Goal: Task Accomplishment & Management: Manage account settings

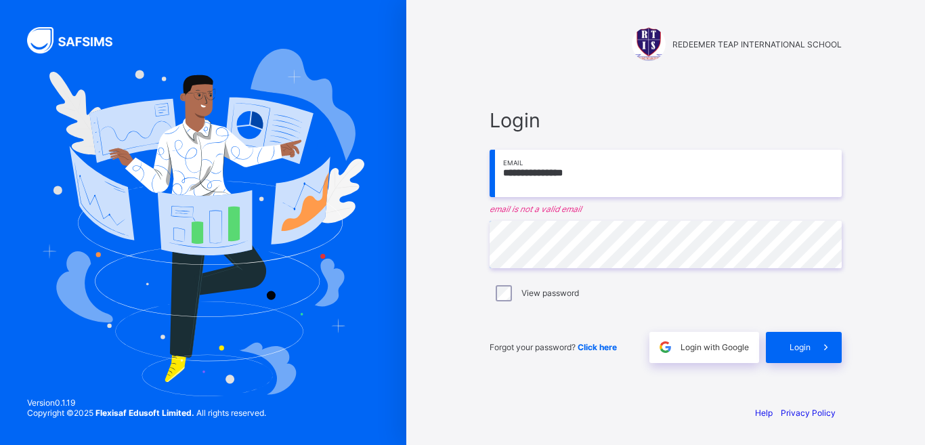
click at [534, 173] on input "**********" at bounding box center [666, 173] width 352 height 47
drag, startPoint x: 534, startPoint y: 173, endPoint x: 490, endPoint y: 182, distance: 44.2
click at [490, 182] on input "**********" at bounding box center [666, 173] width 352 height 47
click at [573, 173] on input "**********" at bounding box center [666, 173] width 352 height 47
click at [532, 173] on input "**********" at bounding box center [666, 173] width 352 height 47
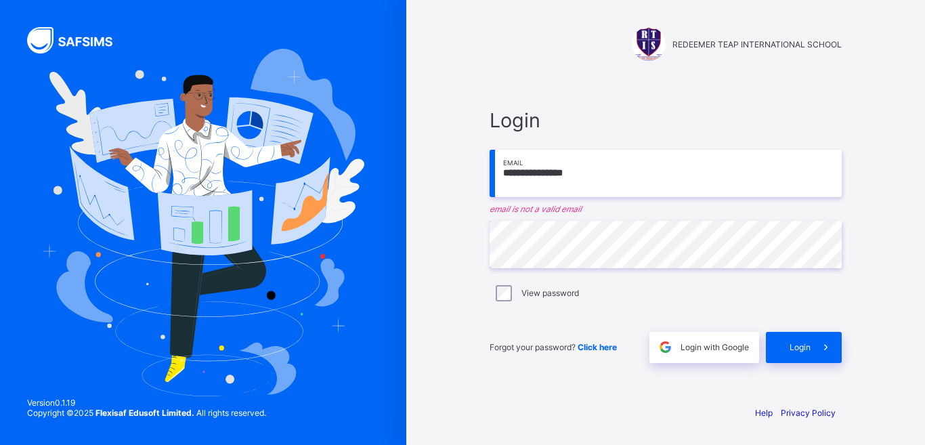
click at [597, 172] on input "**********" at bounding box center [666, 173] width 352 height 47
type input "**********"
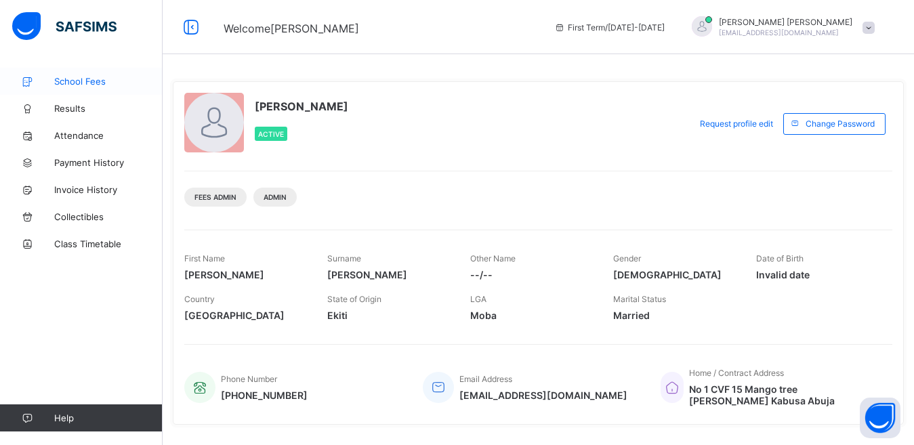
click at [83, 83] on span "School Fees" at bounding box center [108, 81] width 108 height 11
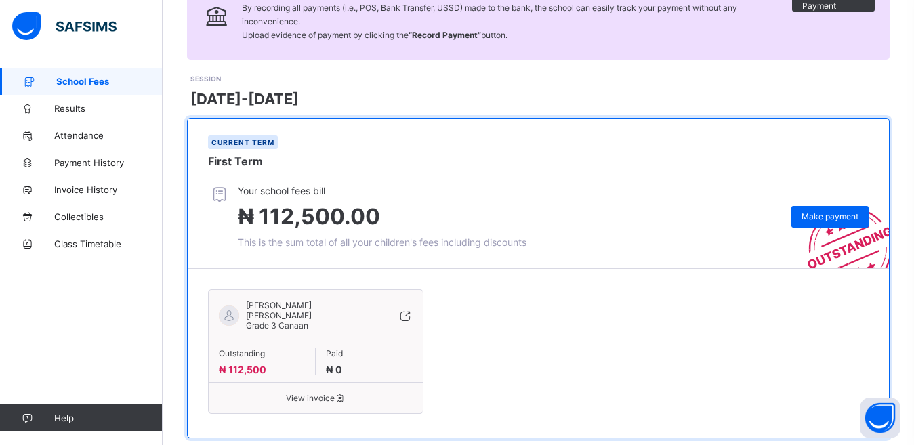
scroll to position [133, 0]
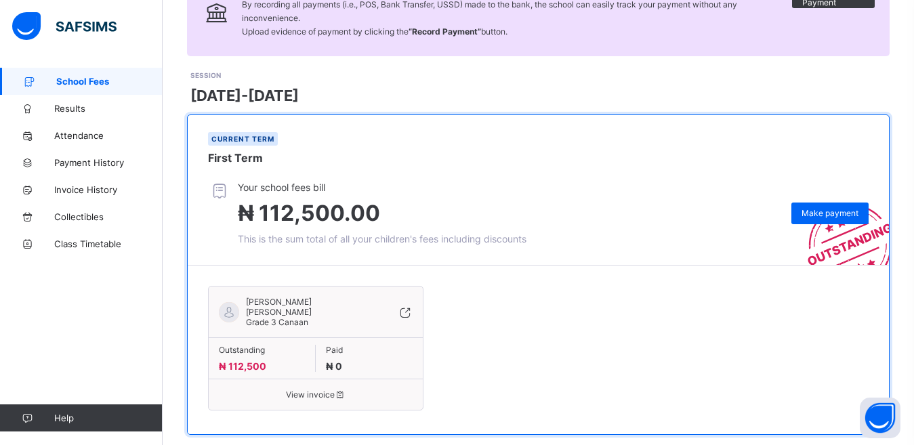
click at [293, 389] on span "View invoice" at bounding box center [316, 394] width 194 height 10
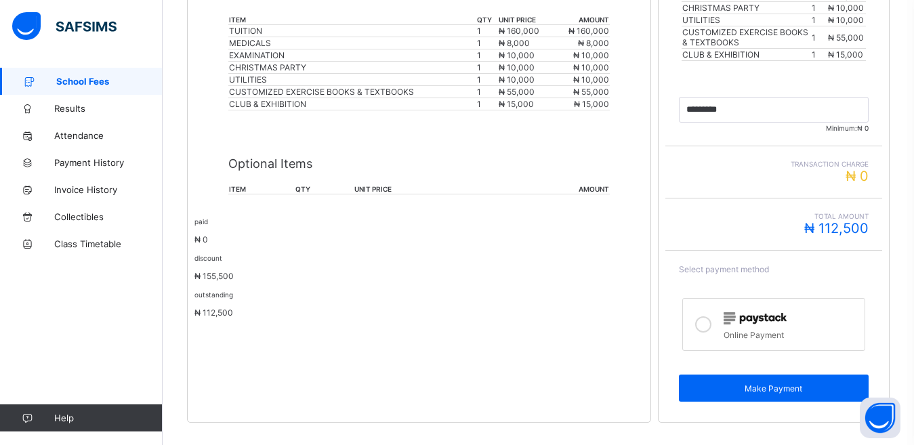
scroll to position [404, 0]
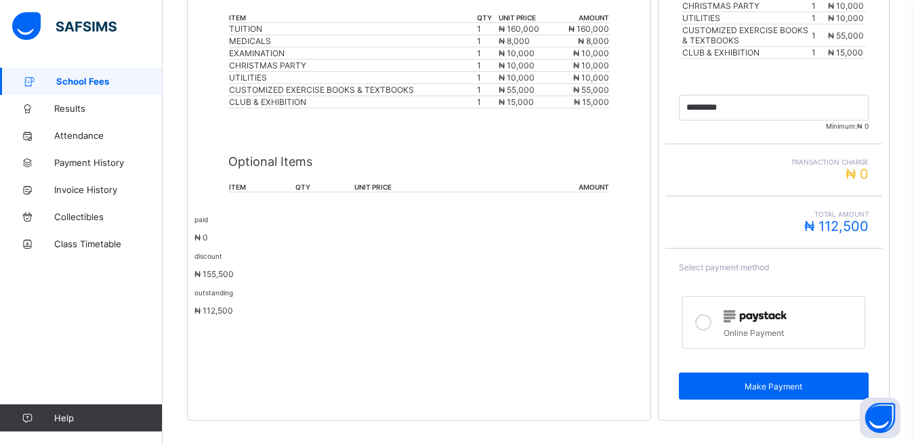
click at [708, 322] on icon at bounding box center [703, 322] width 16 height 16
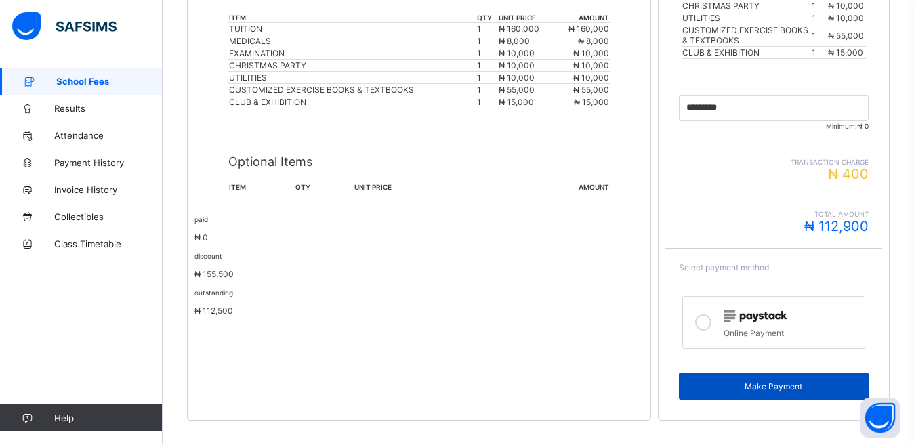
click at [719, 384] on span "Make Payment" at bounding box center [773, 386] width 169 height 10
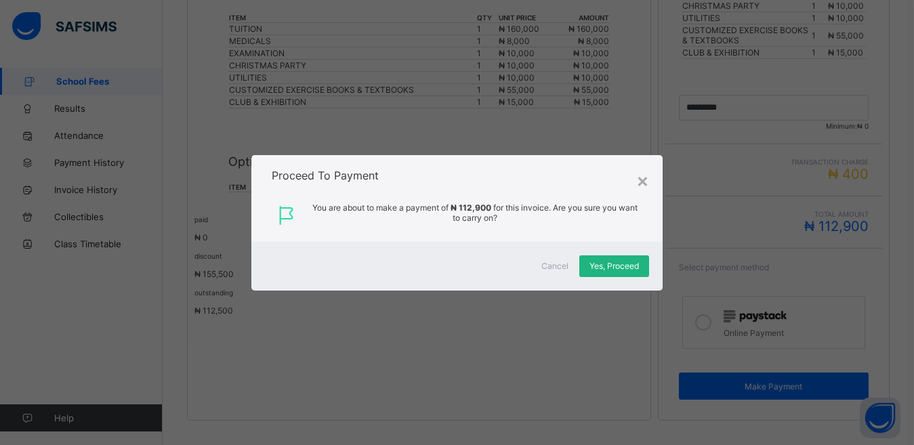
click at [585, 260] on div "Yes, Proceed" at bounding box center [614, 266] width 70 height 22
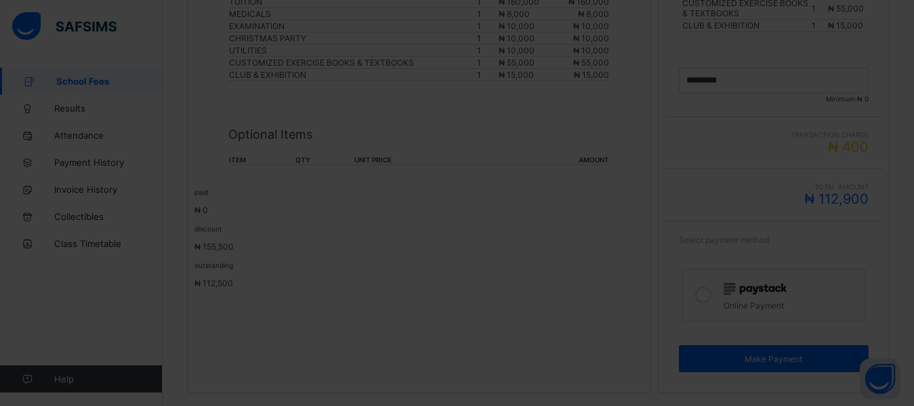
scroll to position [459, 0]
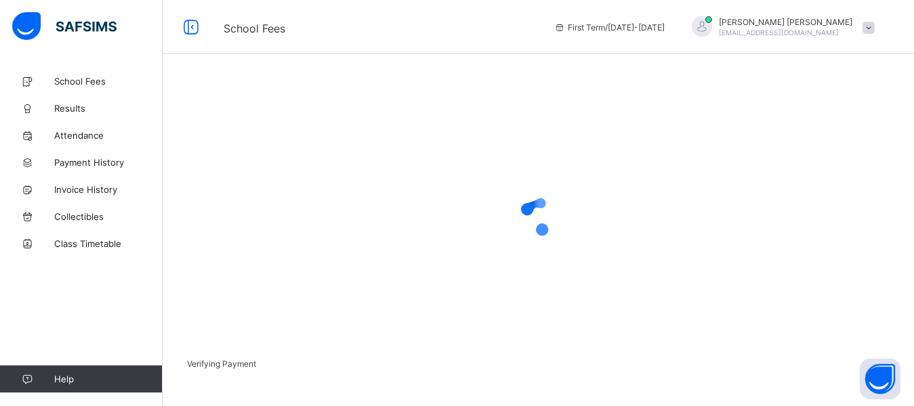
click at [776, 30] on span "[EMAIL_ADDRESS][DOMAIN_NAME]" at bounding box center [779, 32] width 120 height 8
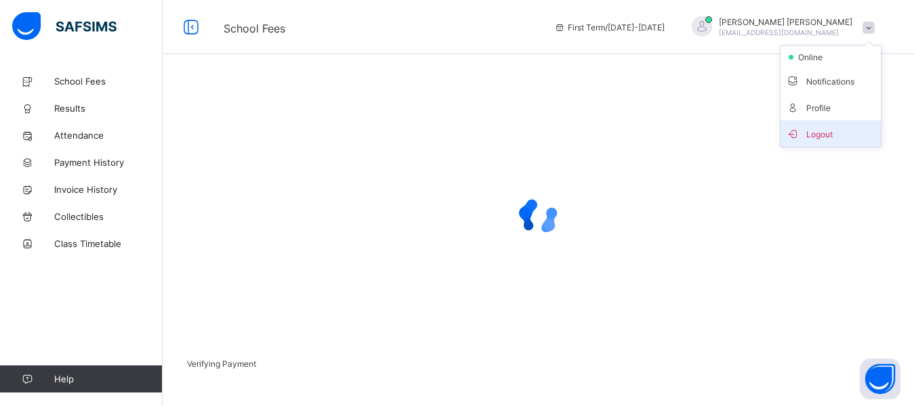
click at [811, 139] on span "Logout" at bounding box center [830, 134] width 89 height 16
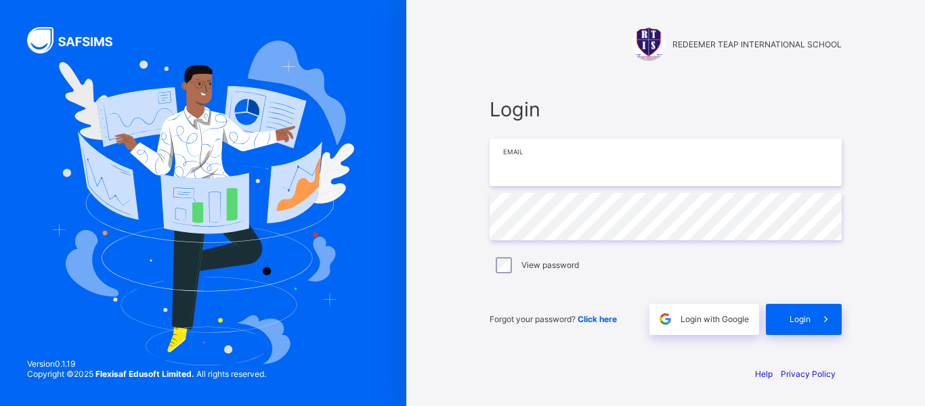
type input "**********"
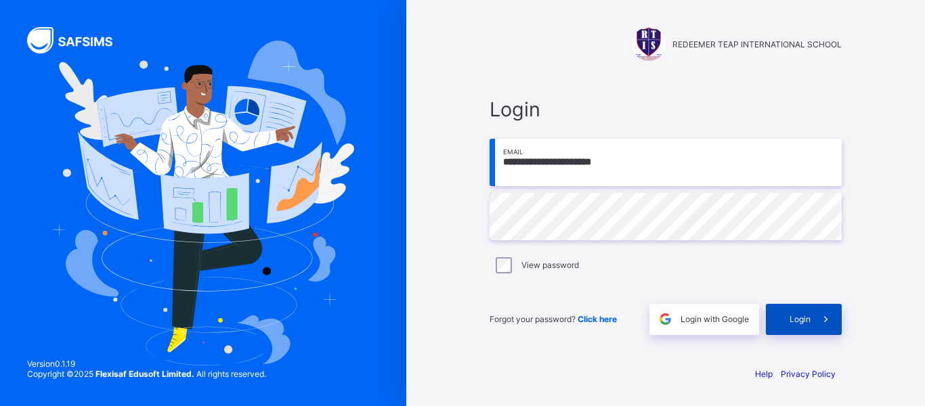
click at [798, 318] on span "Login" at bounding box center [800, 319] width 21 height 10
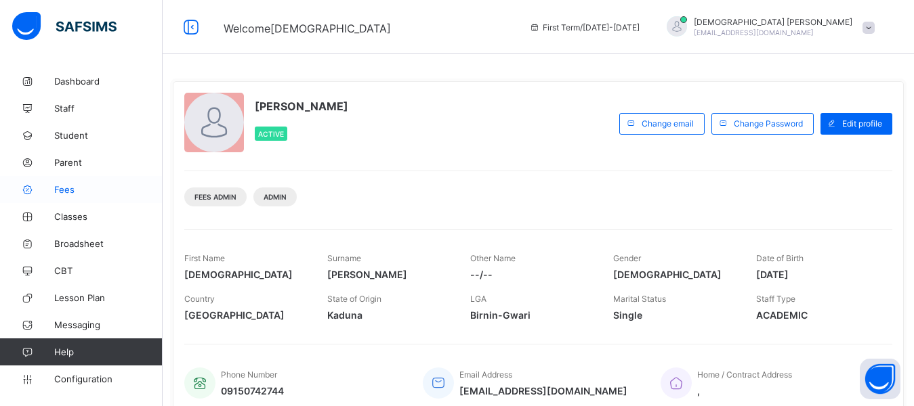
click at [78, 193] on span "Fees" at bounding box center [108, 189] width 108 height 11
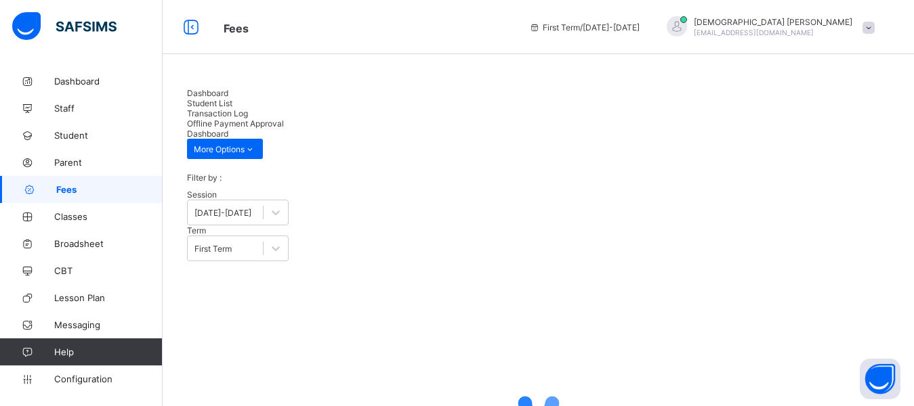
click at [232, 98] on span "Student List" at bounding box center [209, 103] width 45 height 10
type input "*******"
click at [765, 94] on div "Dashboard Student List Transaction Log Offline Payment Approval" at bounding box center [538, 108] width 702 height 41
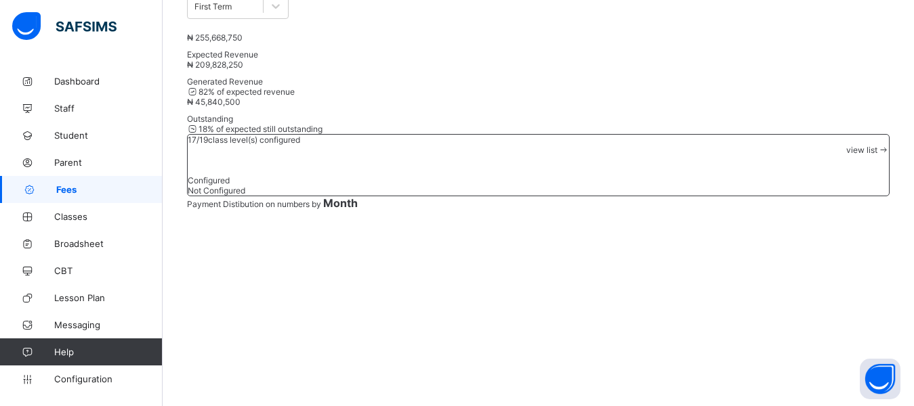
scroll to position [143, 0]
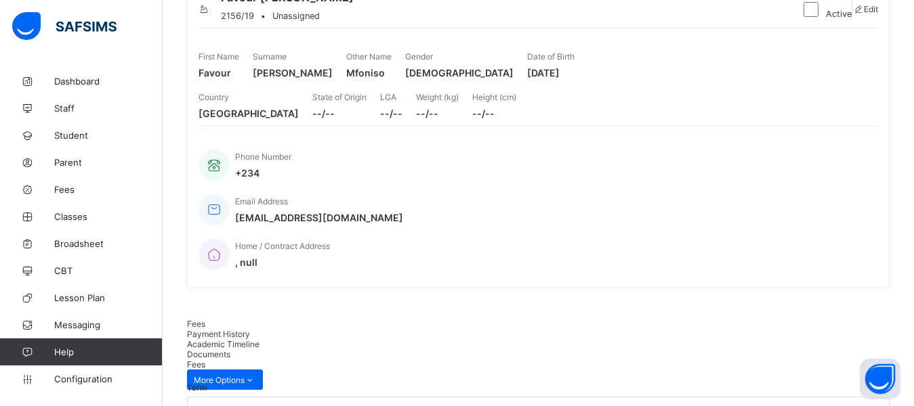
click at [459, 126] on div "Weight (kg) --/--" at bounding box center [437, 105] width 43 height 41
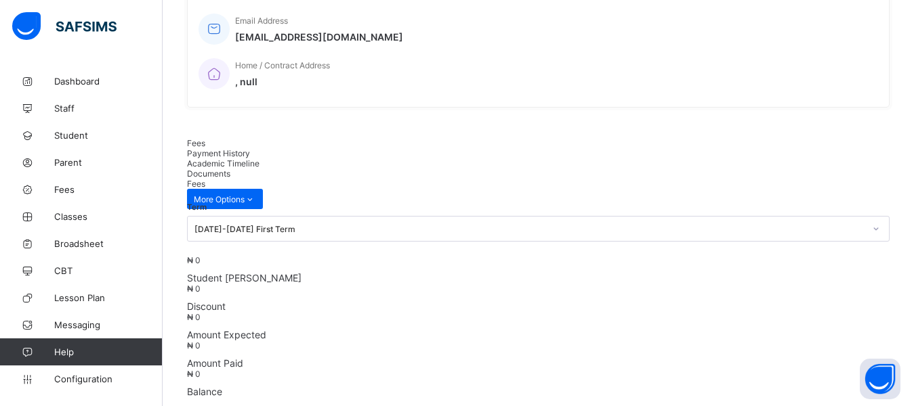
scroll to position [346, 0]
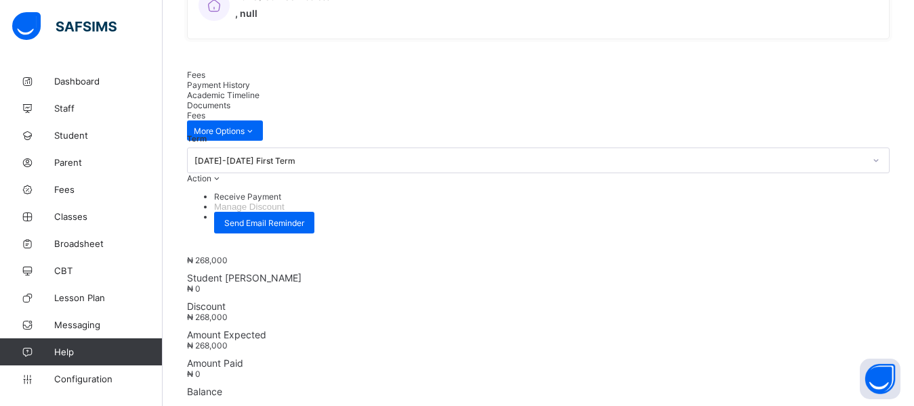
scroll to position [482, 0]
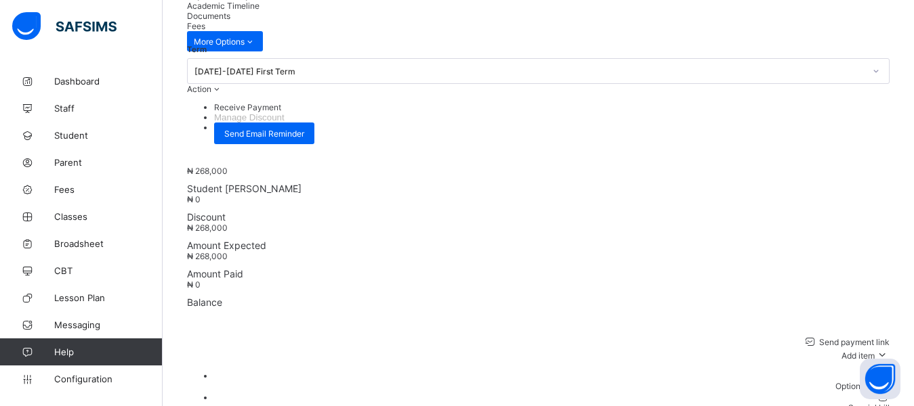
click at [872, 381] on div "Optional items" at bounding box center [551, 386] width 675 height 10
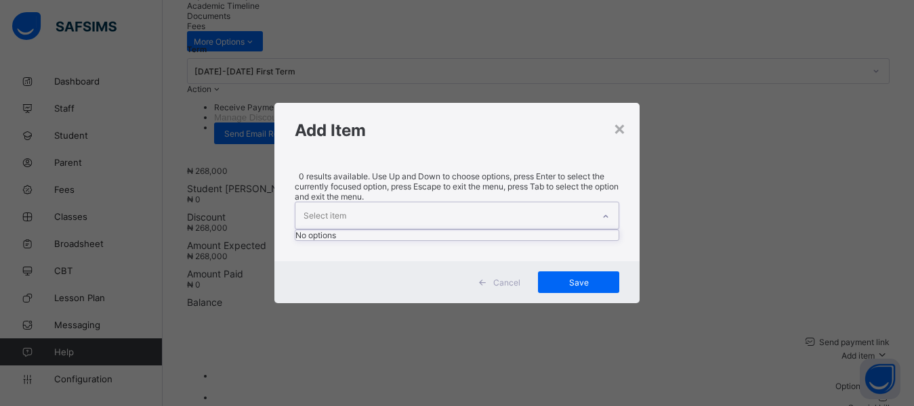
click at [374, 205] on div "Select item" at bounding box center [444, 216] width 298 height 26
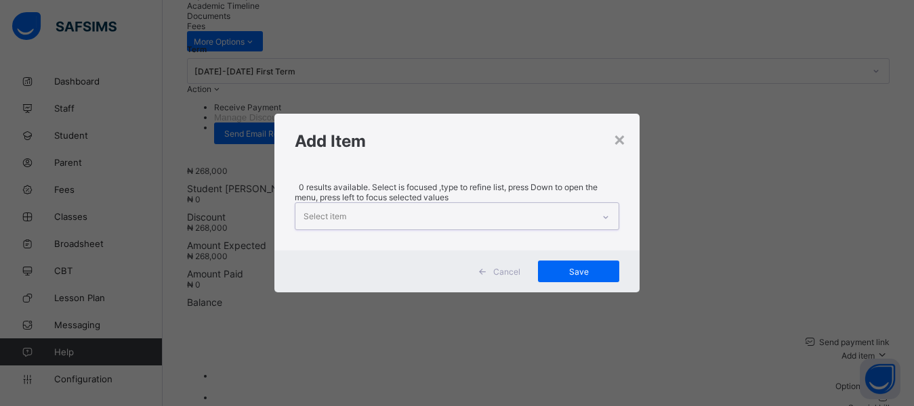
click at [371, 205] on div "Select item" at bounding box center [444, 216] width 298 height 26
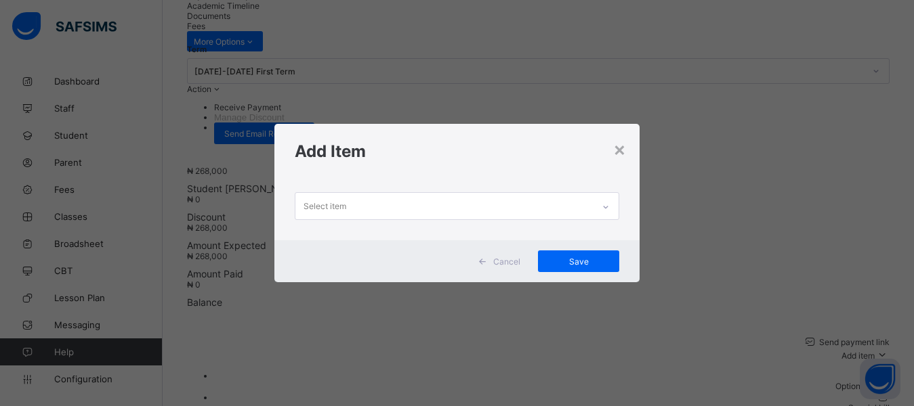
click at [376, 171] on div "Add Item" at bounding box center [457, 151] width 366 height 55
click at [363, 205] on div "Select item" at bounding box center [444, 206] width 298 height 26
click at [369, 184] on div "Select item" at bounding box center [457, 210] width 366 height 62
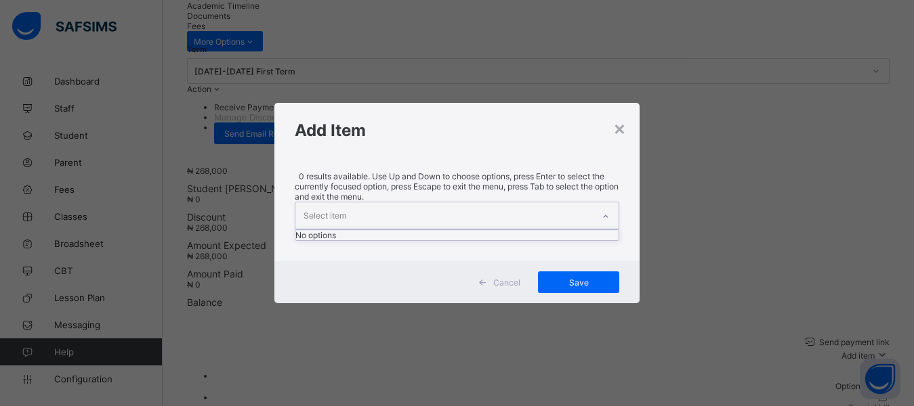
drag, startPoint x: 368, startPoint y: 205, endPoint x: 370, endPoint y: 196, distance: 9.2
click at [369, 205] on div "Select item" at bounding box center [444, 216] width 298 height 26
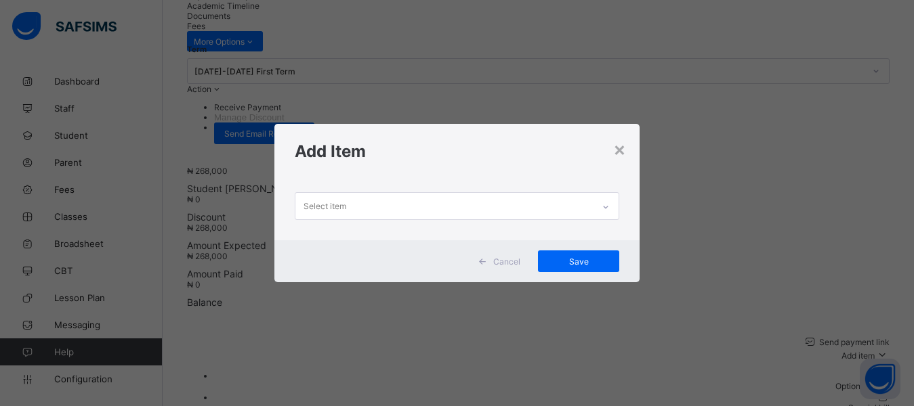
click at [371, 190] on div "Select item" at bounding box center [457, 210] width 366 height 62
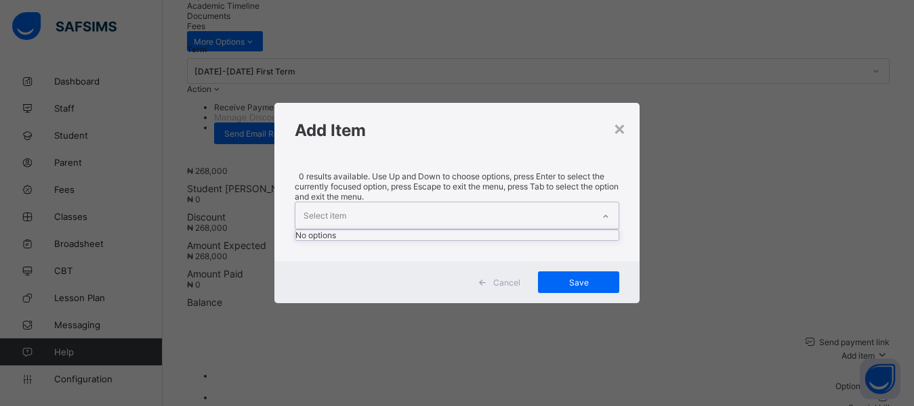
click at [368, 209] on div "Select item" at bounding box center [444, 216] width 298 height 26
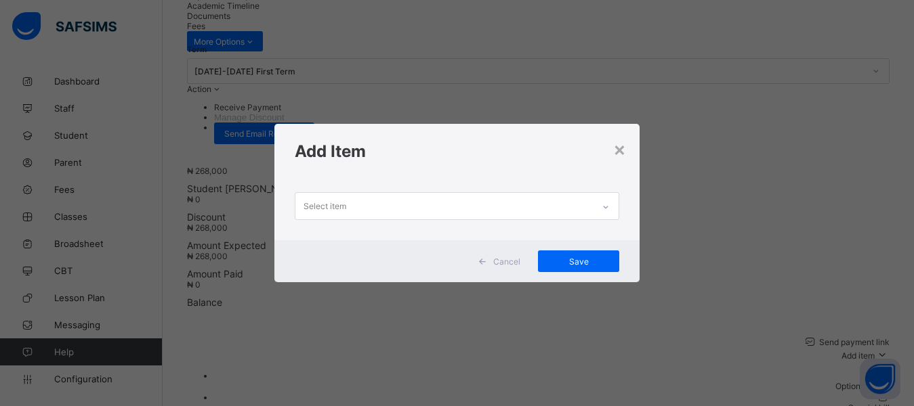
click at [326, 171] on div "Add Item" at bounding box center [457, 151] width 366 height 55
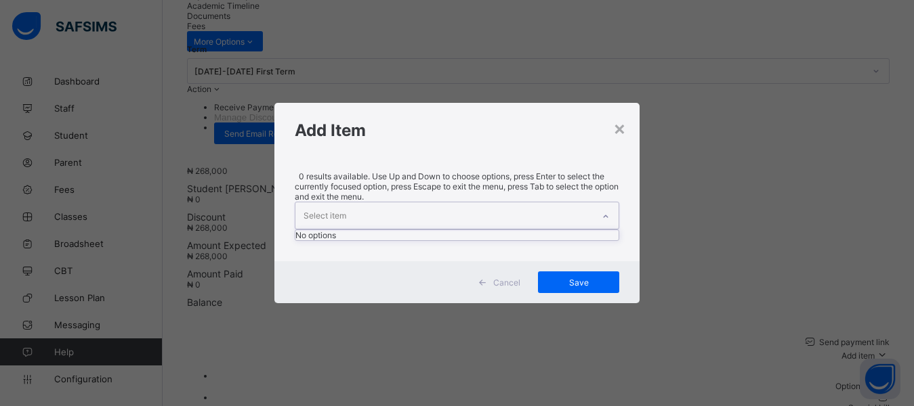
click at [323, 205] on div "Select item" at bounding box center [324, 216] width 43 height 26
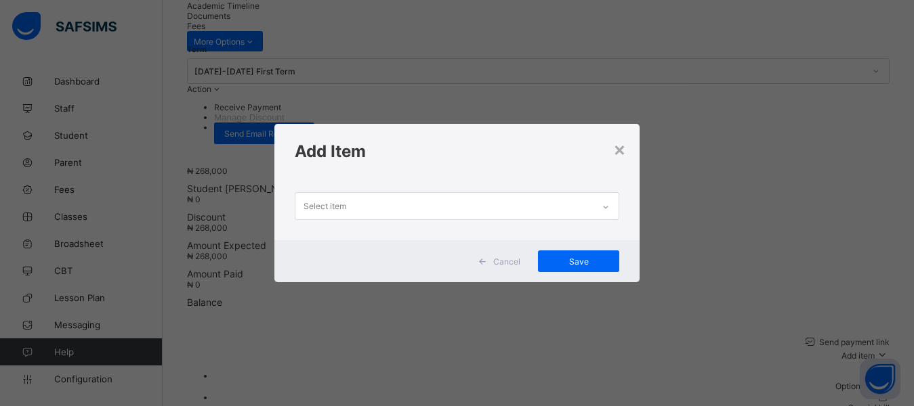
drag, startPoint x: 323, startPoint y: 179, endPoint x: 319, endPoint y: 197, distance: 18.7
click at [321, 179] on div "Select item" at bounding box center [457, 210] width 366 height 62
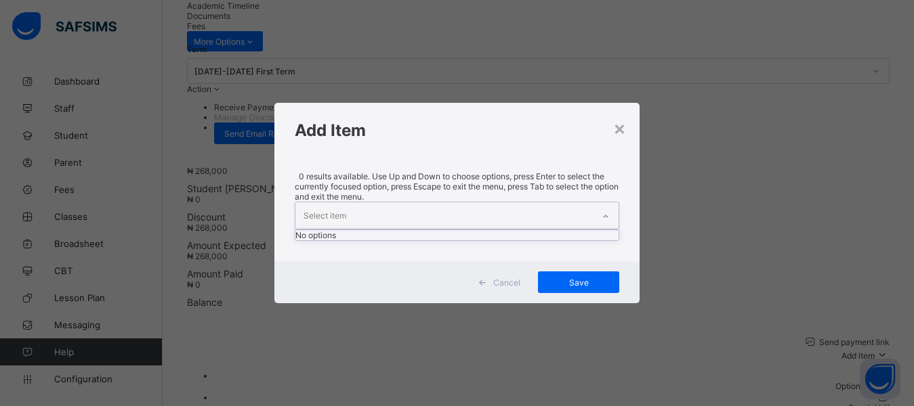
click at [326, 203] on div "Select item" at bounding box center [324, 216] width 43 height 26
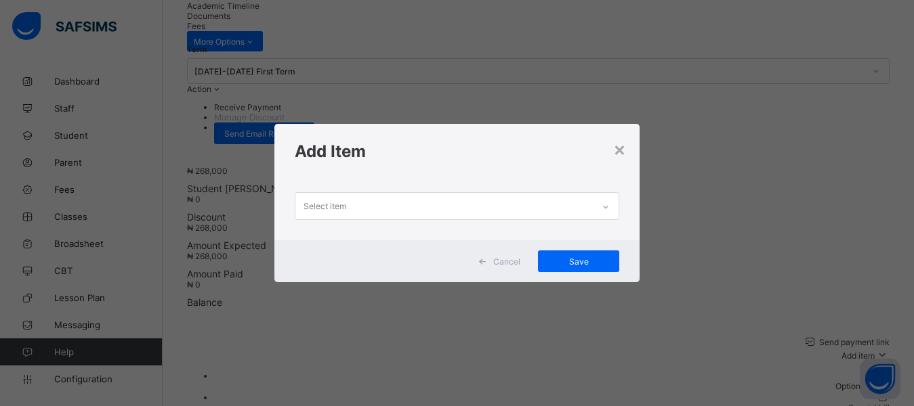
click at [435, 177] on div "Add Item" at bounding box center [457, 151] width 366 height 55
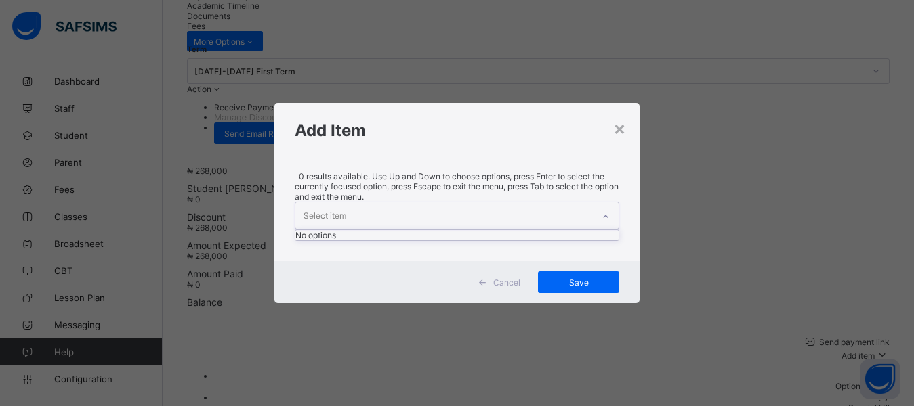
click at [435, 211] on div "Select item" at bounding box center [444, 216] width 298 height 26
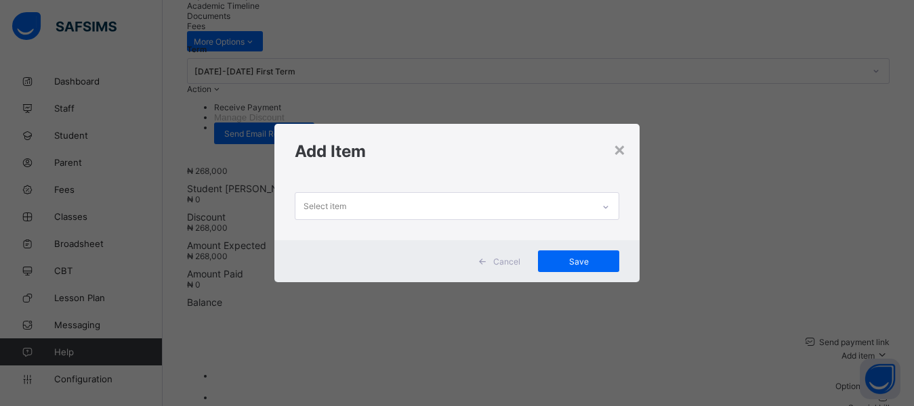
click at [440, 175] on div "Add Item" at bounding box center [457, 151] width 366 height 55
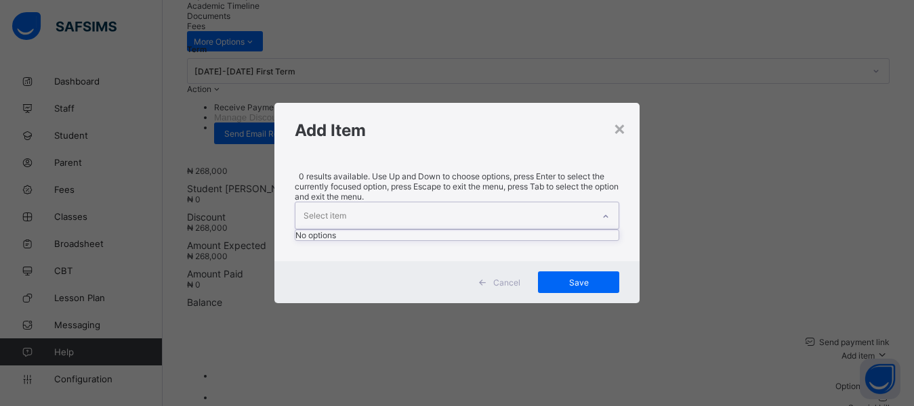
click at [410, 203] on div "Select item" at bounding box center [444, 216] width 298 height 26
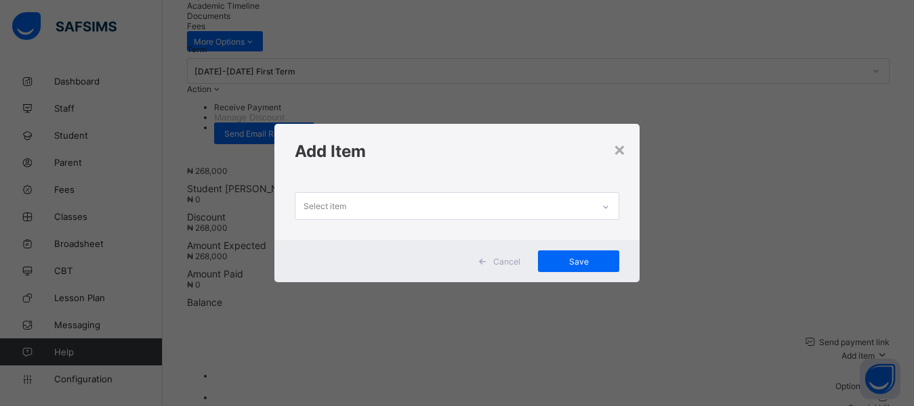
click at [434, 149] on h1 "Add Item" at bounding box center [457, 152] width 325 height 20
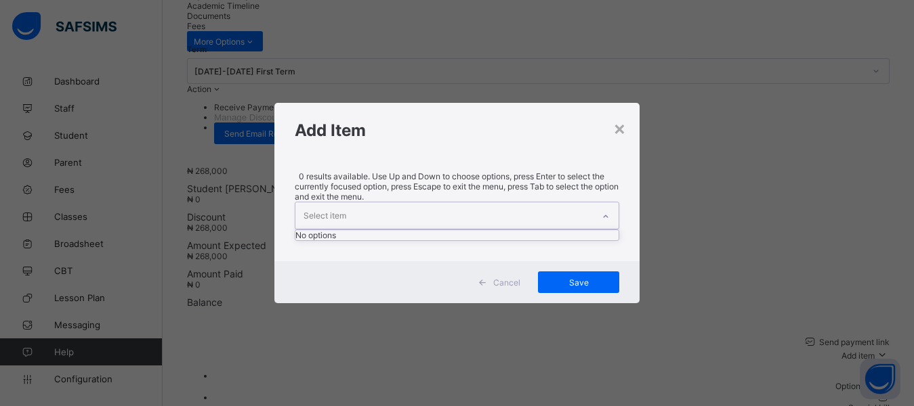
click at [378, 213] on div "Select item" at bounding box center [444, 216] width 298 height 26
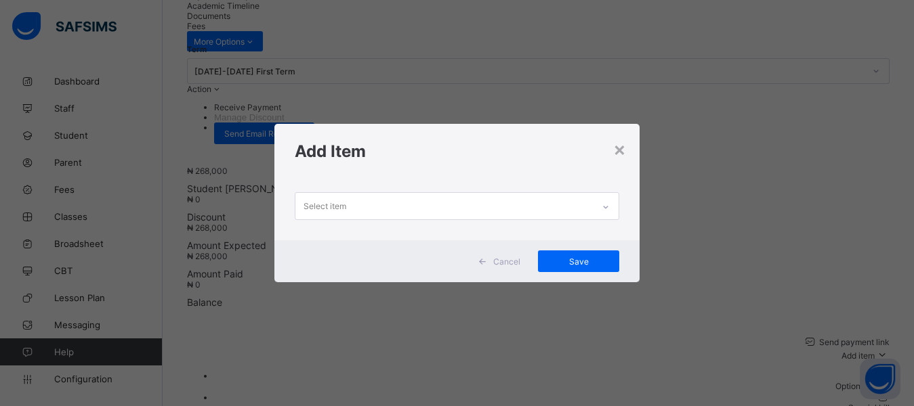
click at [428, 171] on div "Add Item" at bounding box center [457, 151] width 366 height 55
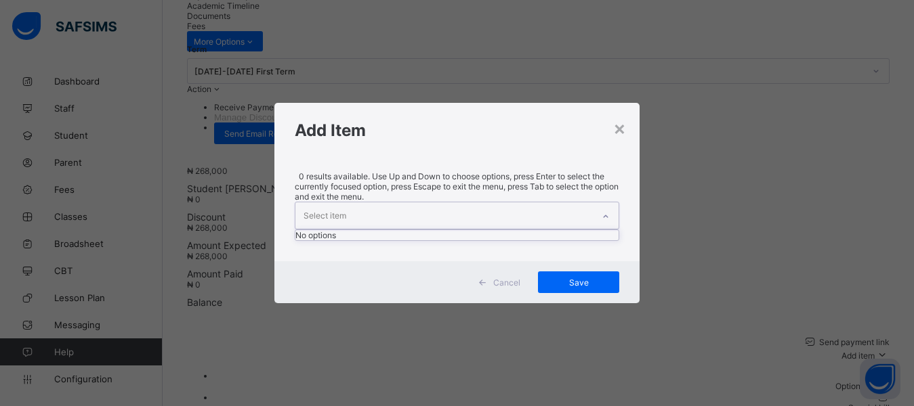
click at [390, 211] on div "Select item" at bounding box center [444, 216] width 298 height 26
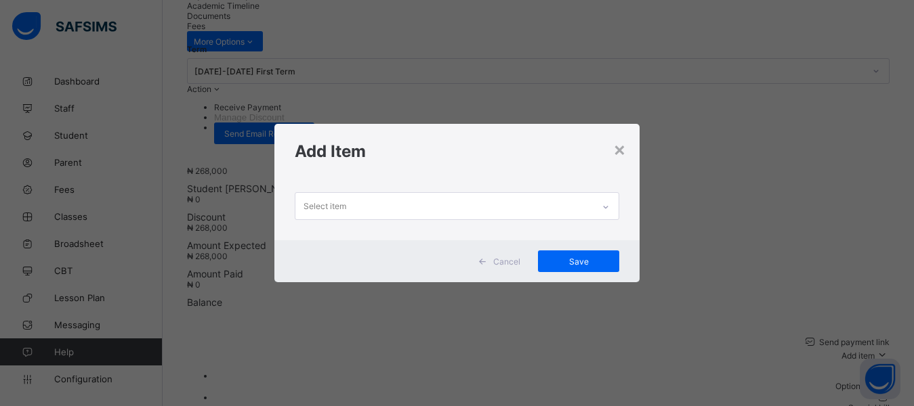
drag, startPoint x: 423, startPoint y: 152, endPoint x: 387, endPoint y: 168, distance: 38.8
click at [422, 154] on h1 "Add Item" at bounding box center [457, 152] width 325 height 20
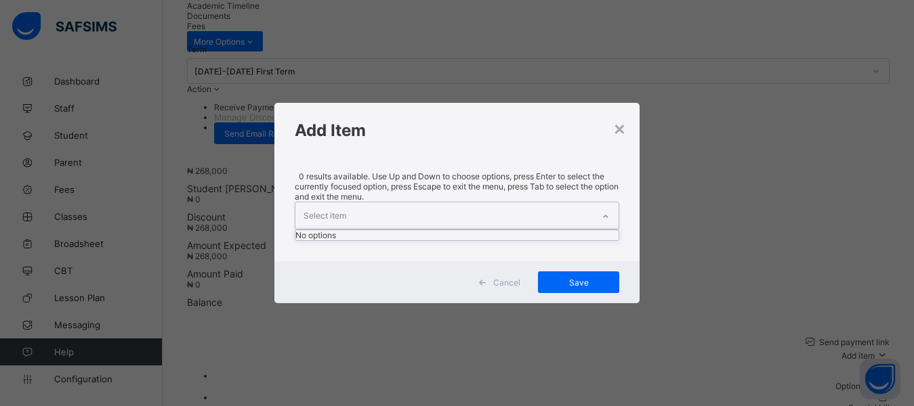
click at [349, 205] on div "Select item" at bounding box center [444, 216] width 298 height 26
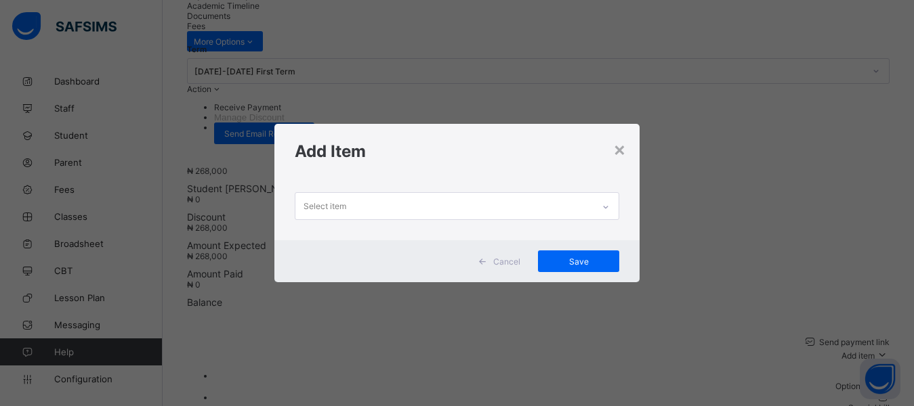
click at [363, 165] on div "Add Item" at bounding box center [457, 151] width 366 height 55
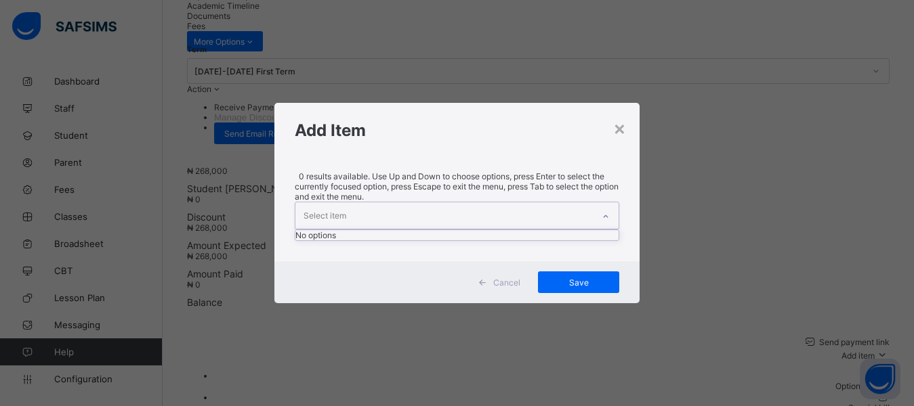
click at [332, 213] on div "Select item" at bounding box center [324, 216] width 43 height 26
click at [369, 180] on div "0 results available. Use Up and Down to choose options, press Enter to select t…" at bounding box center [457, 210] width 366 height 104
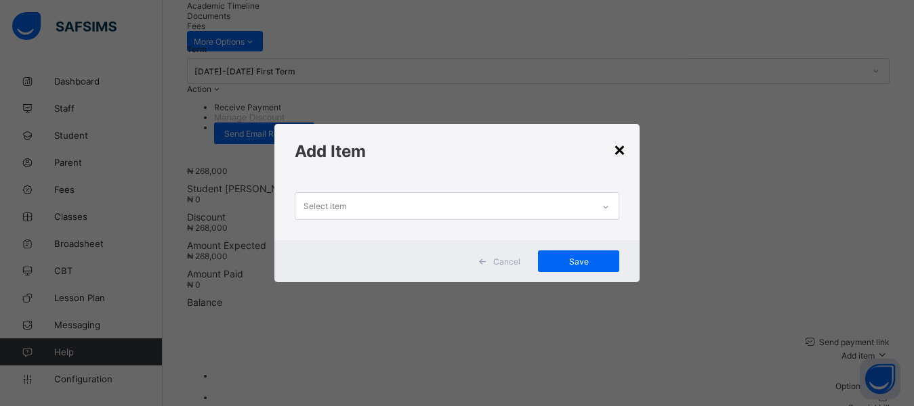
click at [621, 150] on div "×" at bounding box center [619, 148] width 13 height 23
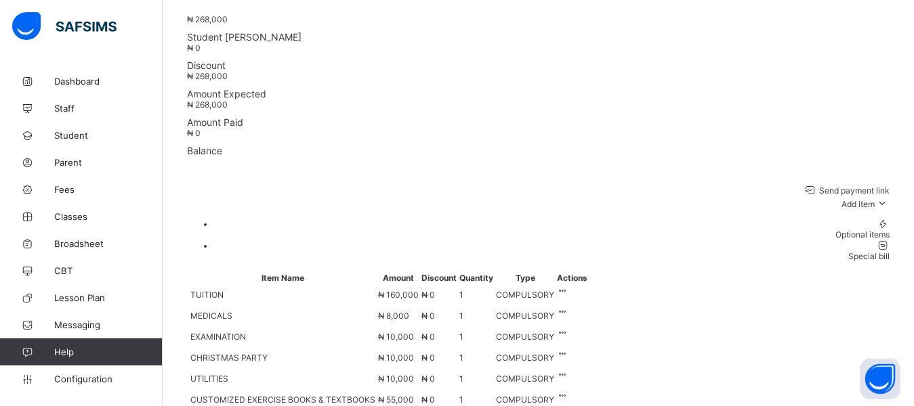
scroll to position [498, 0]
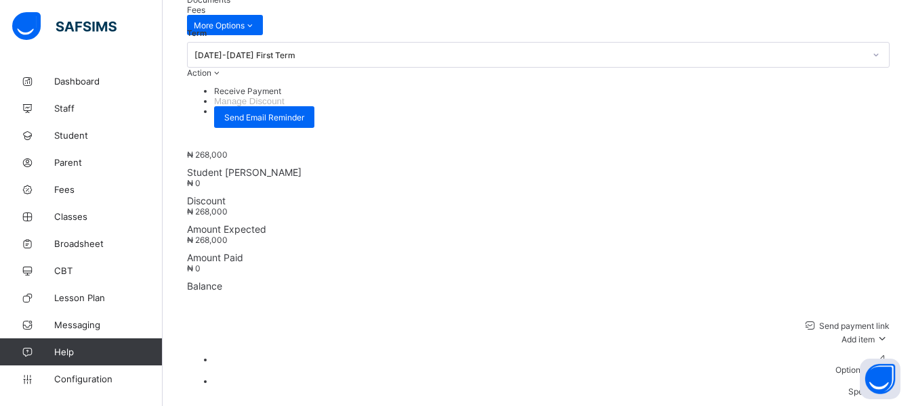
click at [858, 354] on ul "Optional items Special bill" at bounding box center [538, 375] width 702 height 43
click at [852, 365] on div "Optional items" at bounding box center [551, 370] width 675 height 10
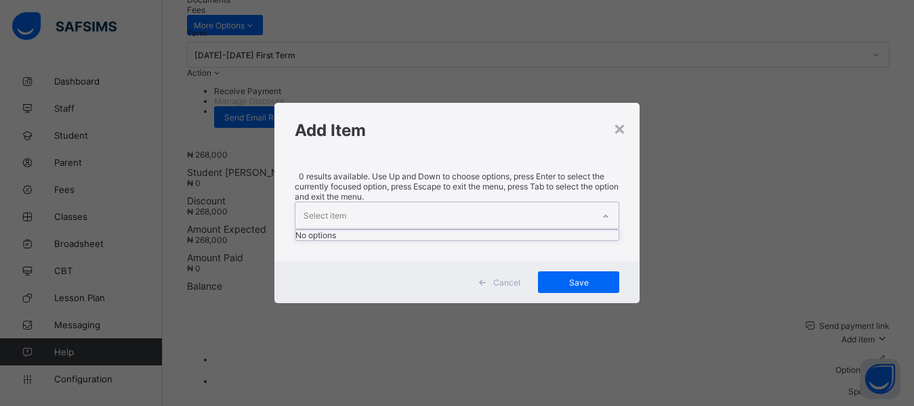
click at [462, 203] on div "Select item" at bounding box center [444, 216] width 298 height 26
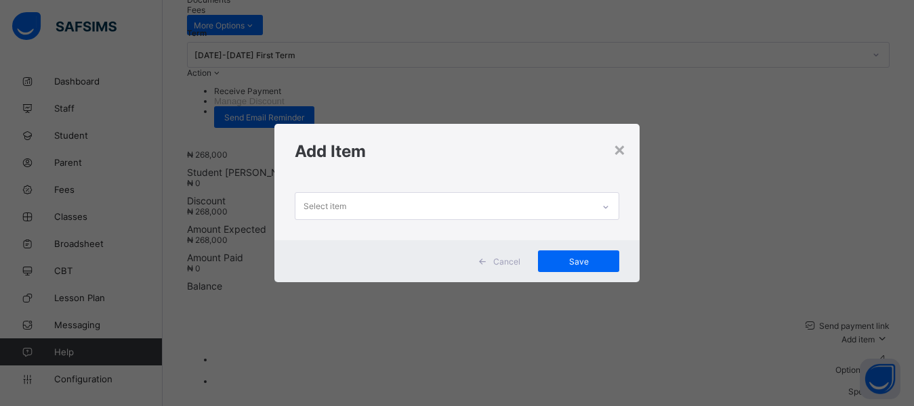
click at [465, 172] on div "Add Item" at bounding box center [457, 151] width 366 height 55
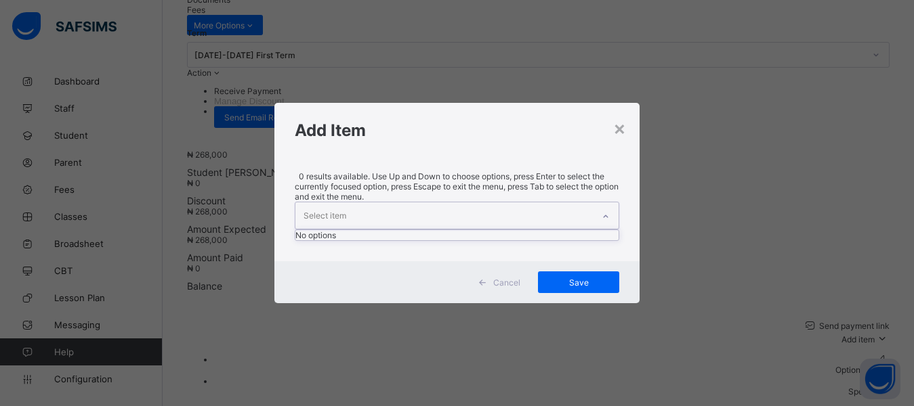
click at [454, 206] on div "Select item" at bounding box center [444, 216] width 298 height 26
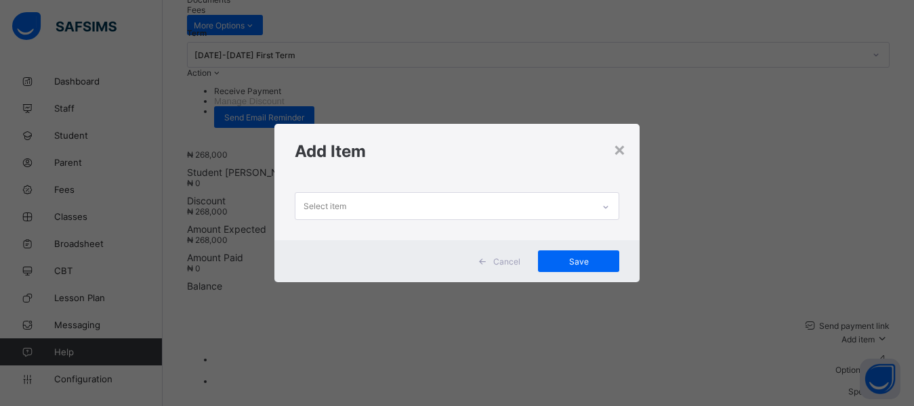
drag, startPoint x: 464, startPoint y: 169, endPoint x: 459, endPoint y: 203, distance: 35.0
click at [463, 171] on div "Add Item" at bounding box center [457, 151] width 366 height 55
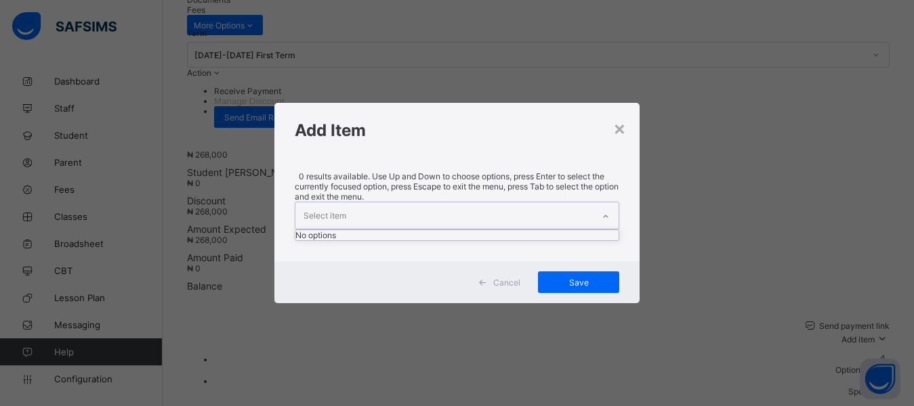
click at [459, 203] on div "Select item" at bounding box center [444, 216] width 298 height 26
drag, startPoint x: 461, startPoint y: 174, endPoint x: 452, endPoint y: 202, distance: 29.3
click at [459, 179] on div "× Add Item 0 results available. Use Up and Down to choose options, press Enter …" at bounding box center [457, 203] width 366 height 200
click at [450, 208] on div "Select item" at bounding box center [444, 216] width 298 height 26
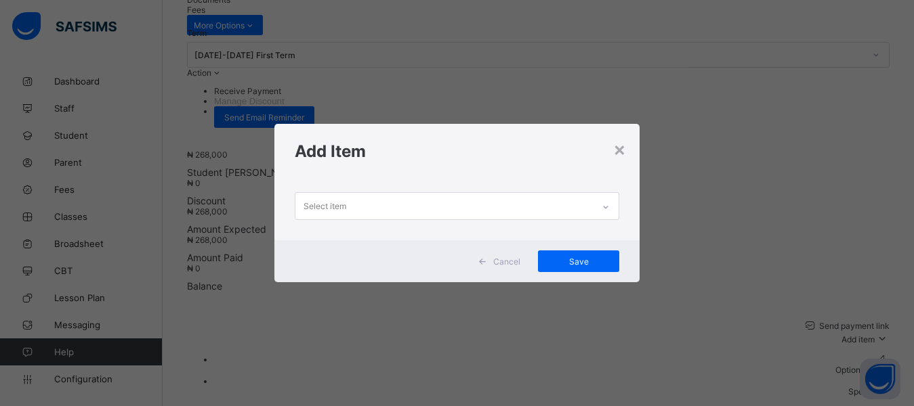
drag, startPoint x: 452, startPoint y: 178, endPoint x: 444, endPoint y: 200, distance: 23.8
click at [449, 190] on div "× Add Item Select item Cancel Save" at bounding box center [457, 203] width 366 height 158
click at [444, 202] on div "Select item" at bounding box center [444, 206] width 298 height 26
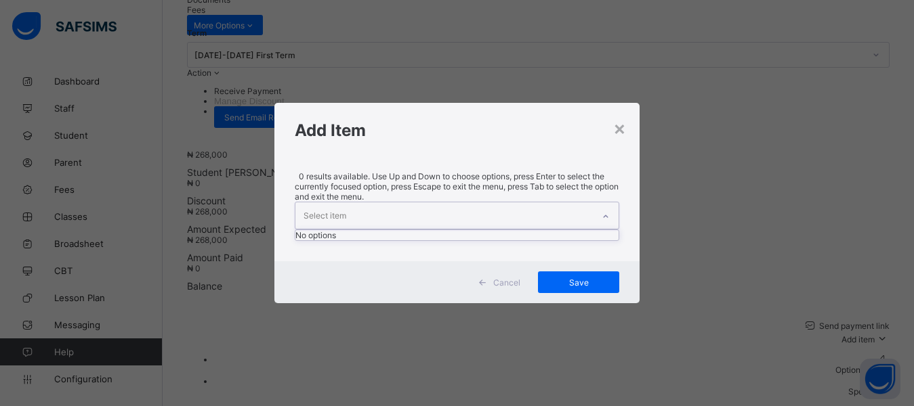
click at [454, 140] on h1 "Add Item" at bounding box center [457, 131] width 325 height 20
click at [452, 203] on div "Select item" at bounding box center [444, 216] width 298 height 26
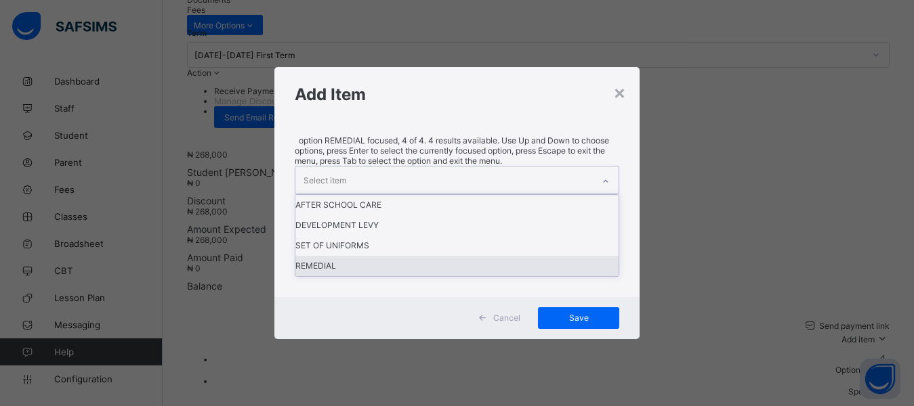
click at [427, 276] on div "REMEDIAL" at bounding box center [457, 266] width 324 height 20
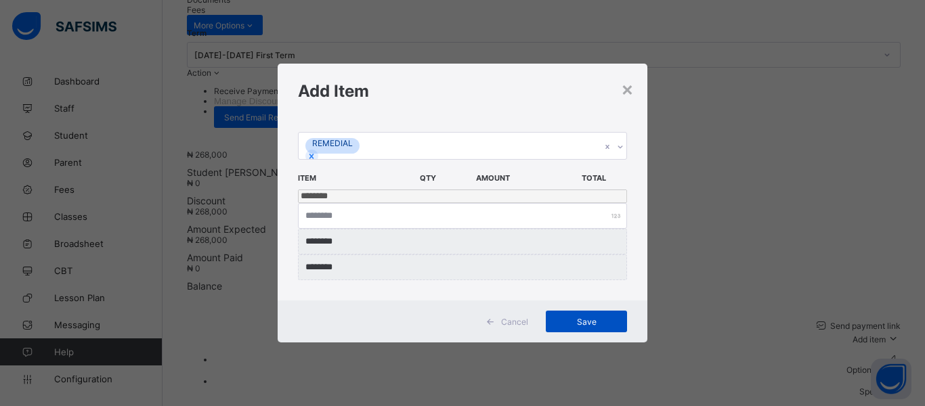
click at [583, 317] on span "Save" at bounding box center [586, 322] width 61 height 10
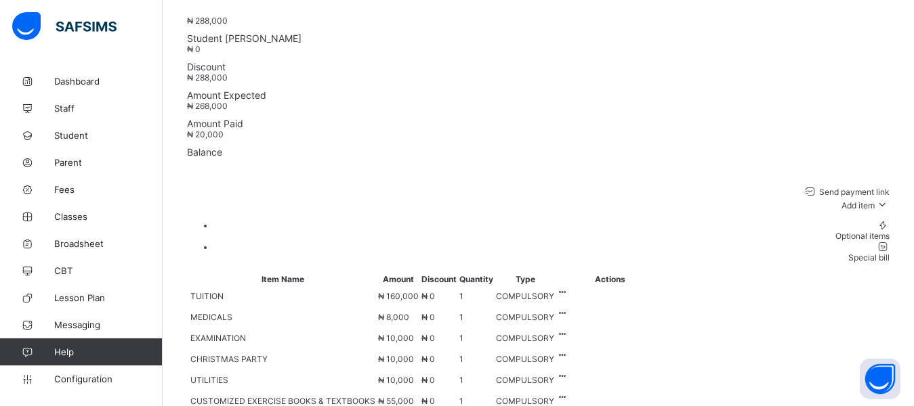
scroll to position [663, 0]
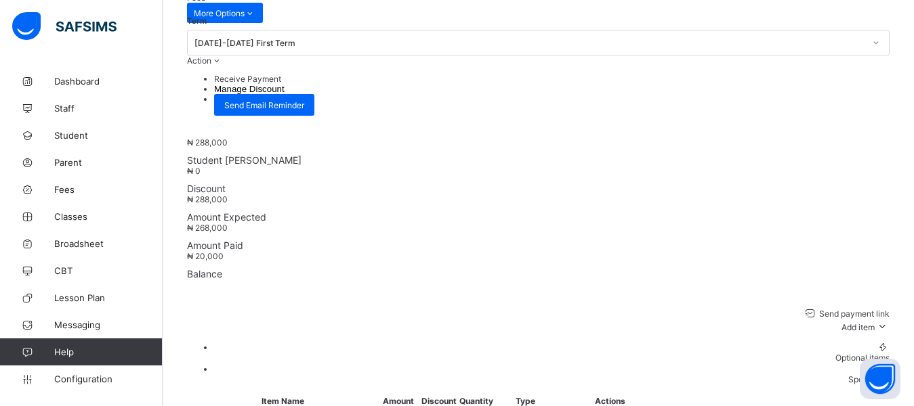
scroll to position [512, 0]
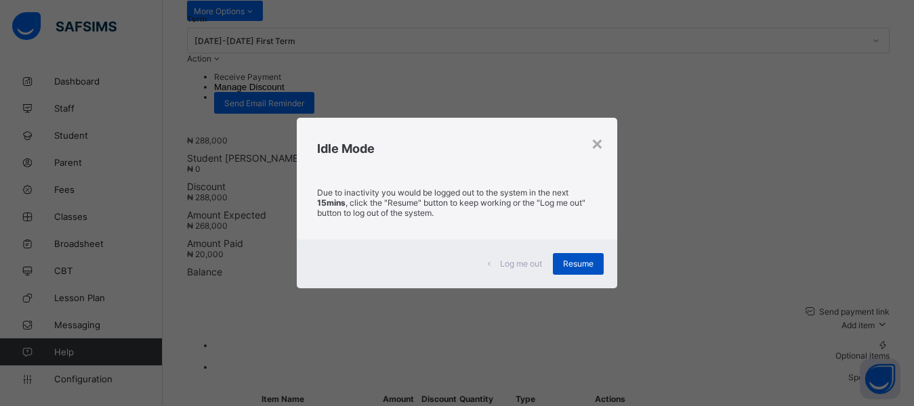
click at [582, 262] on span "Resume" at bounding box center [578, 264] width 30 height 10
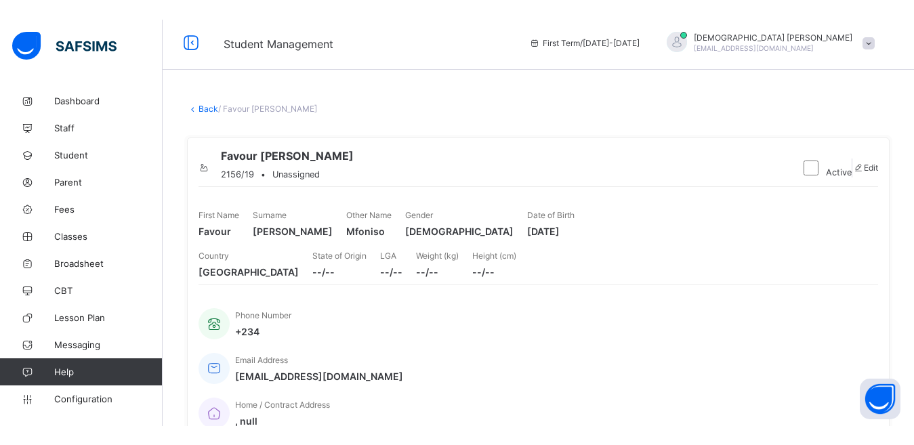
scroll to position [0, 0]
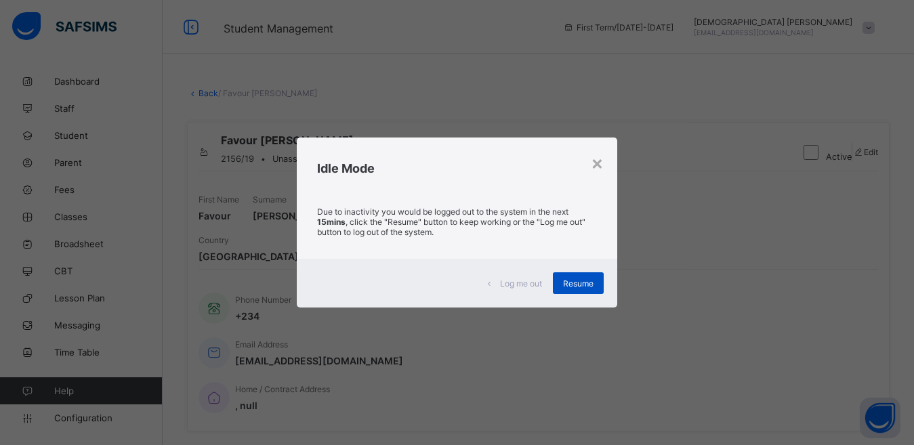
click at [566, 286] on span "Resume" at bounding box center [578, 283] width 30 height 10
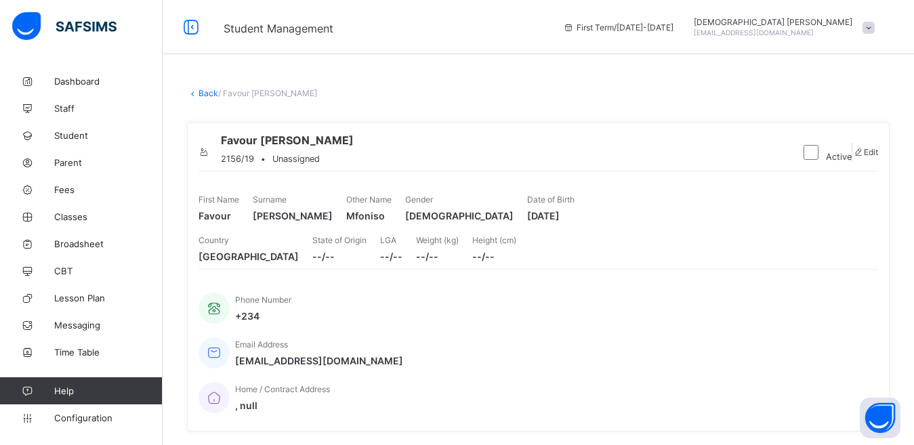
click at [694, 27] on div at bounding box center [694, 27] width 0 height 0
click at [87, 79] on span "Dashboard" at bounding box center [108, 81] width 108 height 11
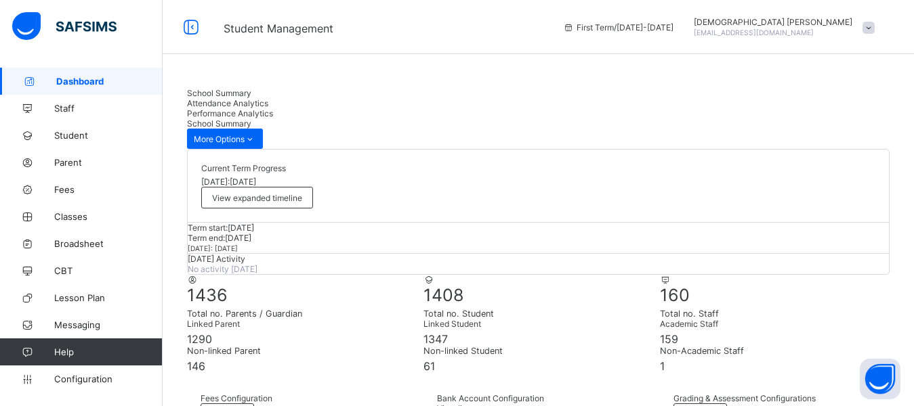
click at [694, 27] on div at bounding box center [694, 27] width 0 height 0
click at [101, 79] on span "Dashboard" at bounding box center [109, 81] width 106 height 11
click at [324, 108] on div "Attendance Analytics" at bounding box center [538, 103] width 702 height 10
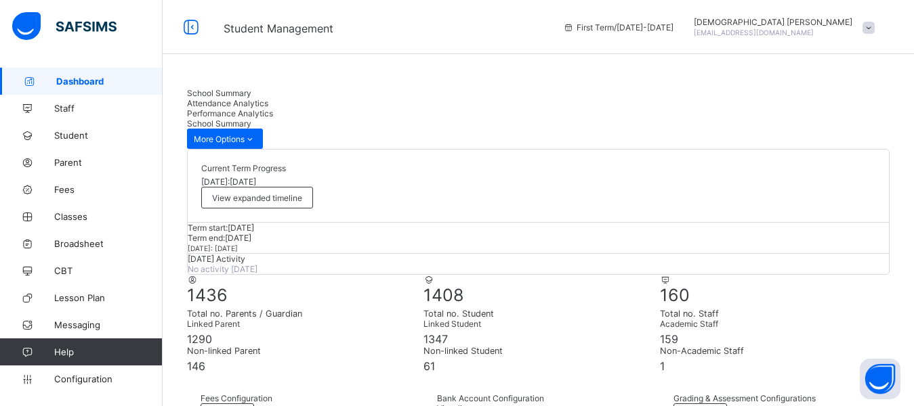
click at [324, 108] on div "Attendance Analytics" at bounding box center [538, 103] width 702 height 10
click at [268, 101] on span "Attendance Analytics" at bounding box center [227, 103] width 81 height 10
click at [273, 108] on span "Performance Analytics" at bounding box center [230, 113] width 86 height 10
click at [55, 175] on link "Parent" at bounding box center [81, 162] width 163 height 27
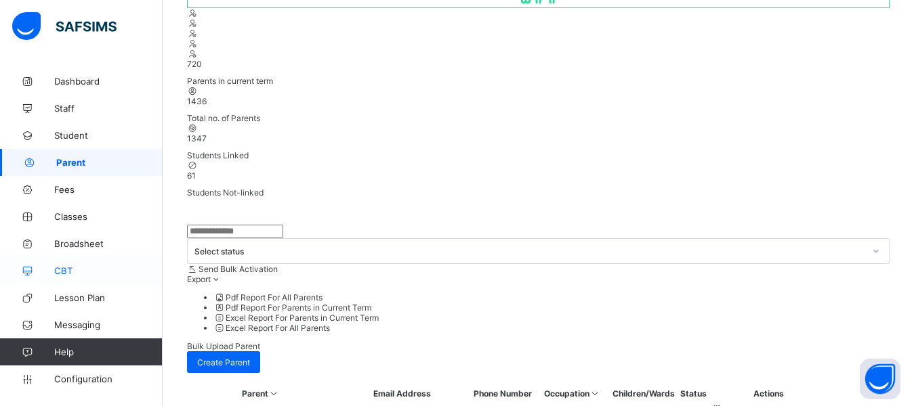
scroll to position [198, 0]
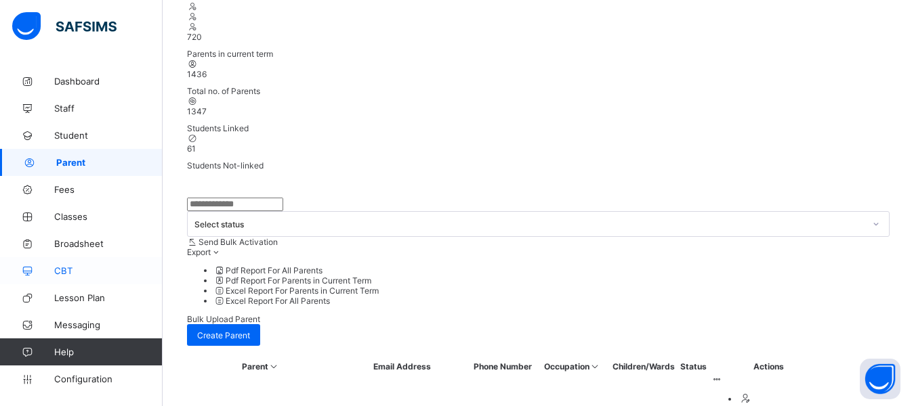
click at [54, 270] on span "CBT" at bounding box center [108, 270] width 108 height 11
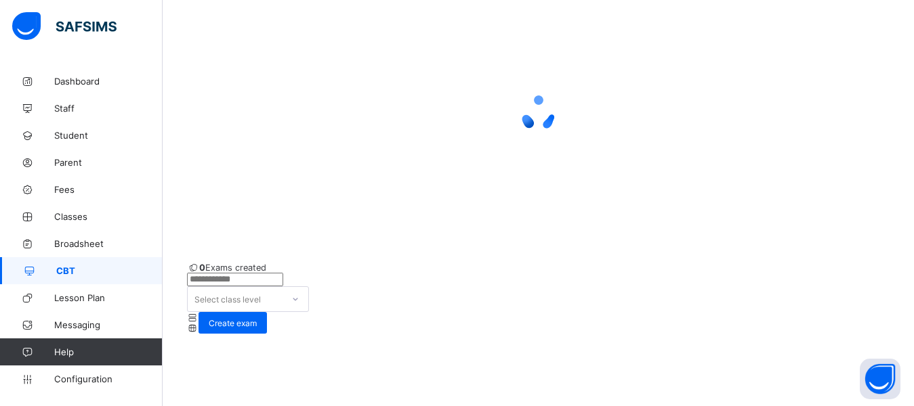
scroll to position [77, 0]
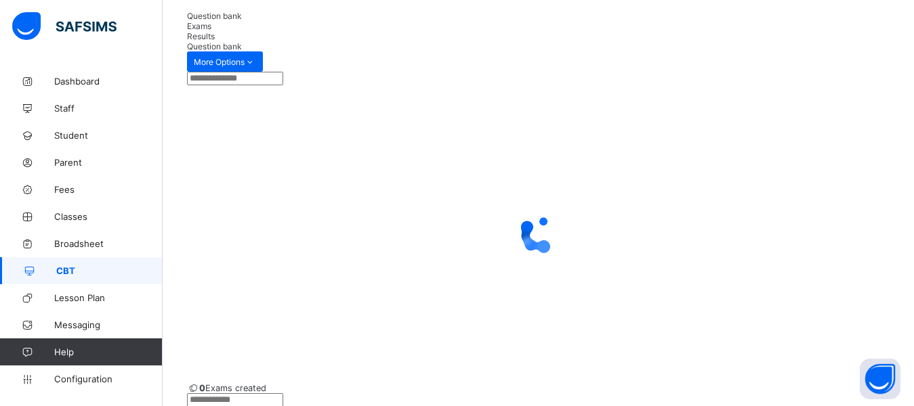
click at [349, 240] on div at bounding box center [538, 234] width 702 height 54
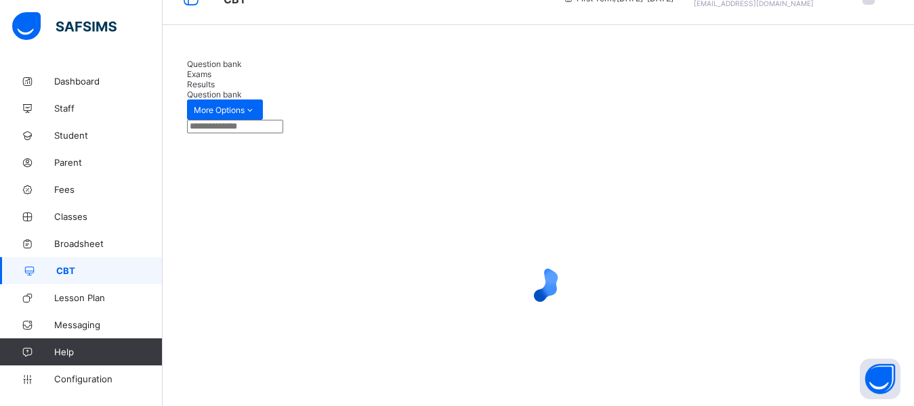
scroll to position [0, 0]
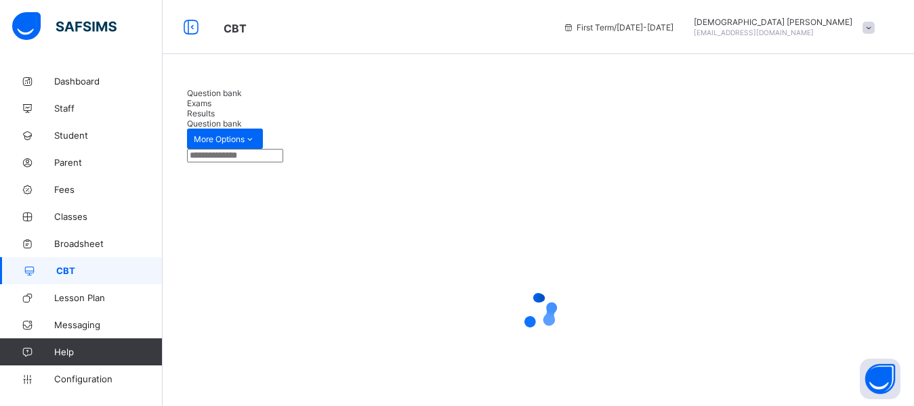
click at [874, 29] on span at bounding box center [868, 28] width 12 height 12
click at [855, 214] on div at bounding box center [538, 311] width 702 height 257
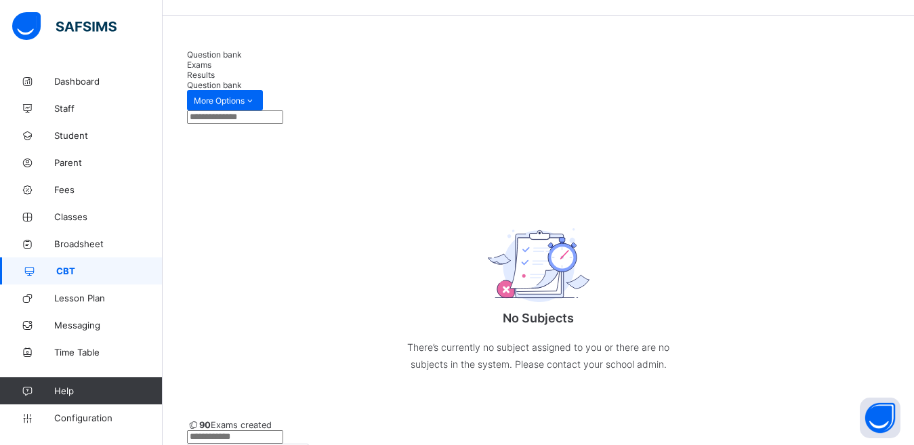
scroll to position [37, 0]
click at [211, 66] on span "Exams" at bounding box center [199, 66] width 24 height 10
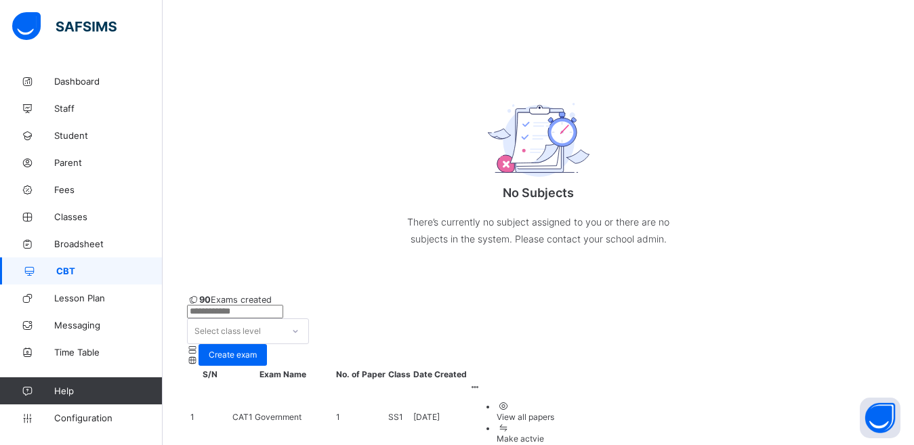
scroll to position [165, 0]
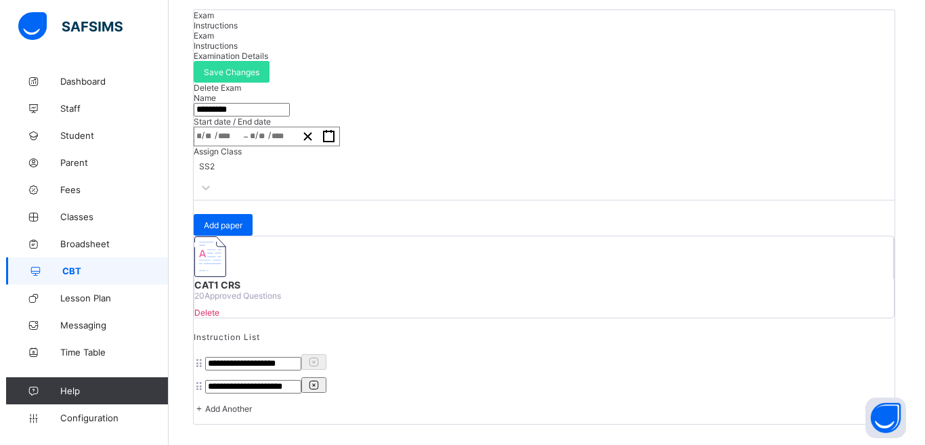
scroll to position [159, 0]
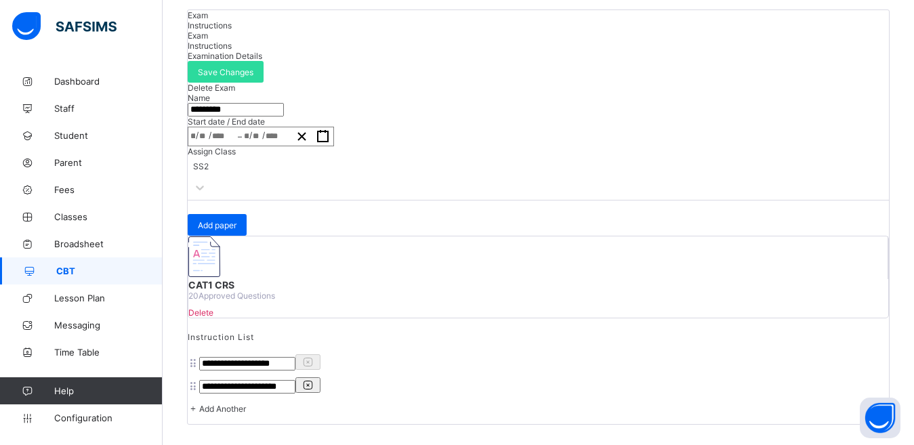
click at [220, 277] on img at bounding box center [204, 256] width 32 height 41
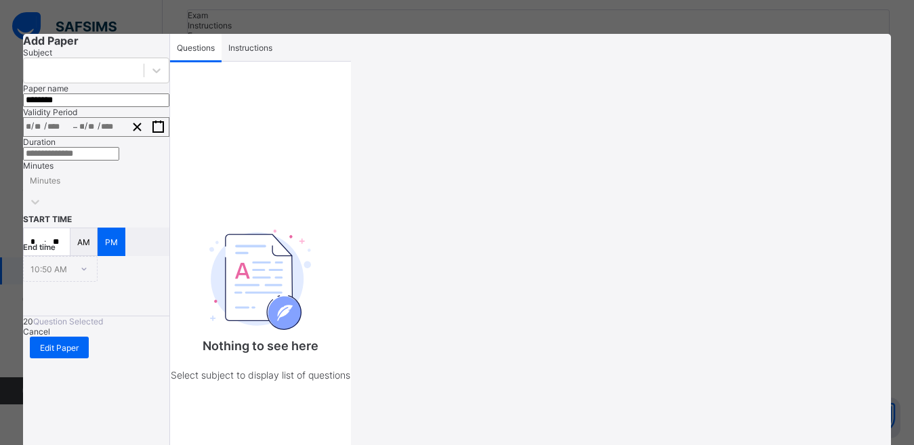
type input "********"
type input "**********"
type input "*"
type input "**"
type input "****"
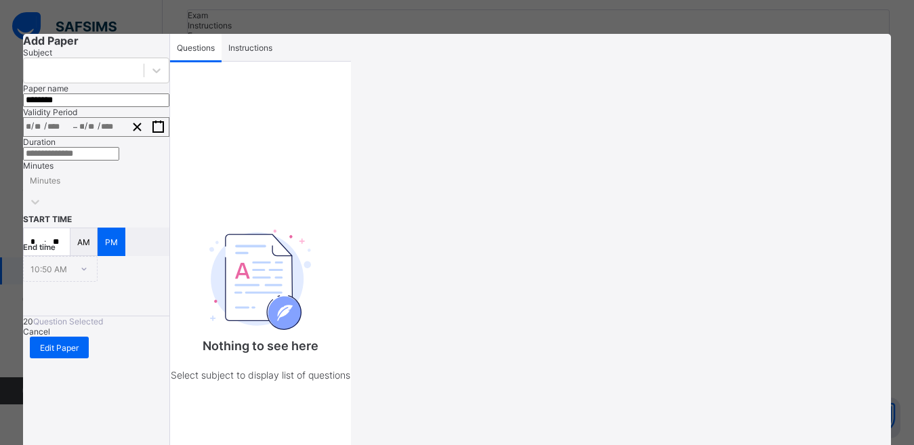
type input "**********"
type input "*"
type input "**"
type input "****"
type input "**"
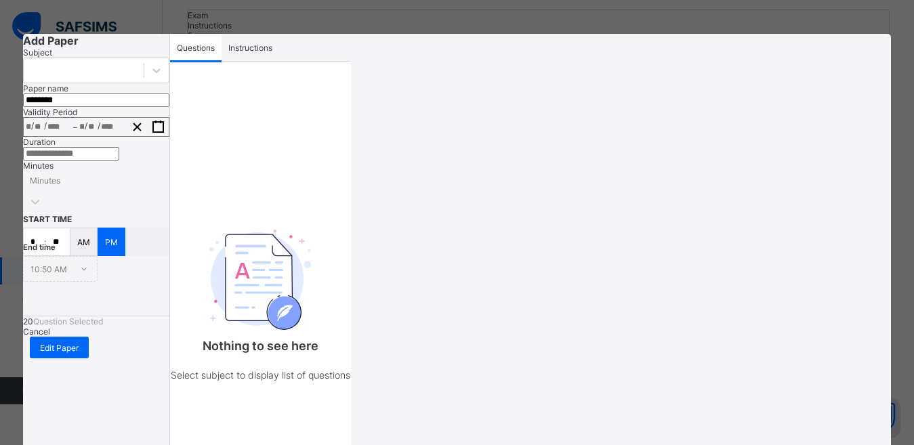
type input "**"
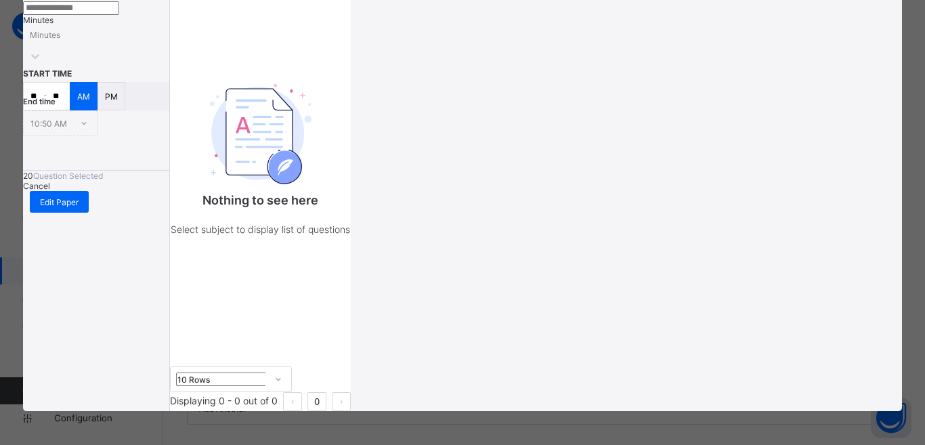
scroll to position [279, 0]
click at [79, 207] on span "Edit Paper" at bounding box center [59, 202] width 39 height 10
drag, startPoint x: 248, startPoint y: 289, endPoint x: 217, endPoint y: 296, distance: 31.2
click at [247, 290] on div "Nothing to see here Select subject to display list of questions" at bounding box center [260, 153] width 181 height 427
click at [158, 201] on div "Edit Paper" at bounding box center [96, 196] width 146 height 10
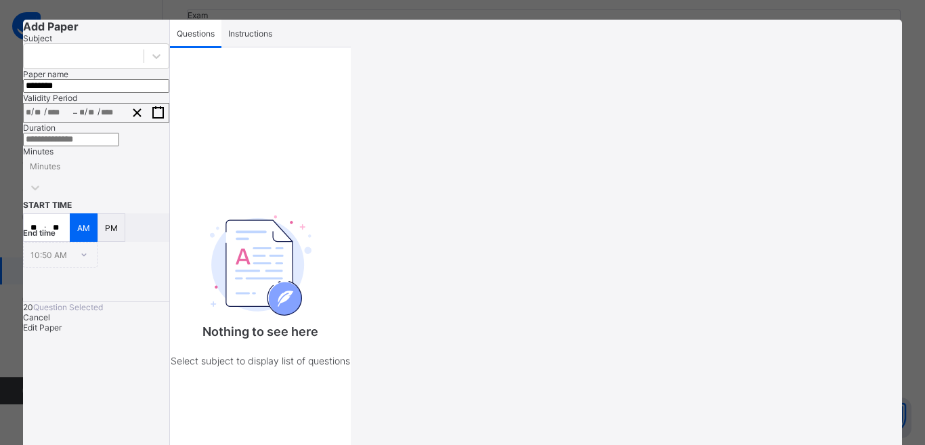
scroll to position [0, 0]
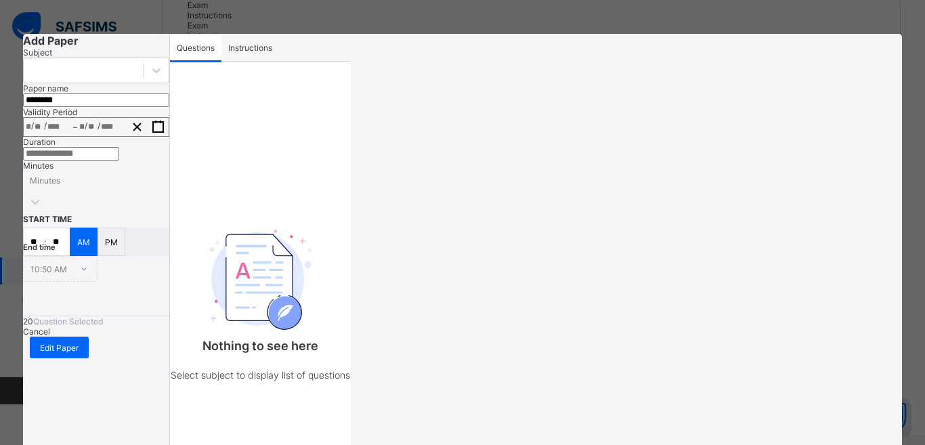
click at [272, 53] on span "Instructions" at bounding box center [250, 48] width 44 height 10
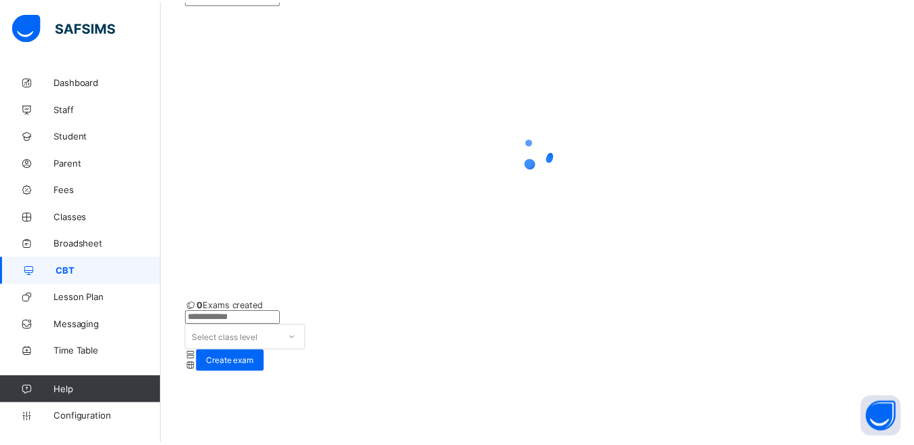
scroll to position [39, 0]
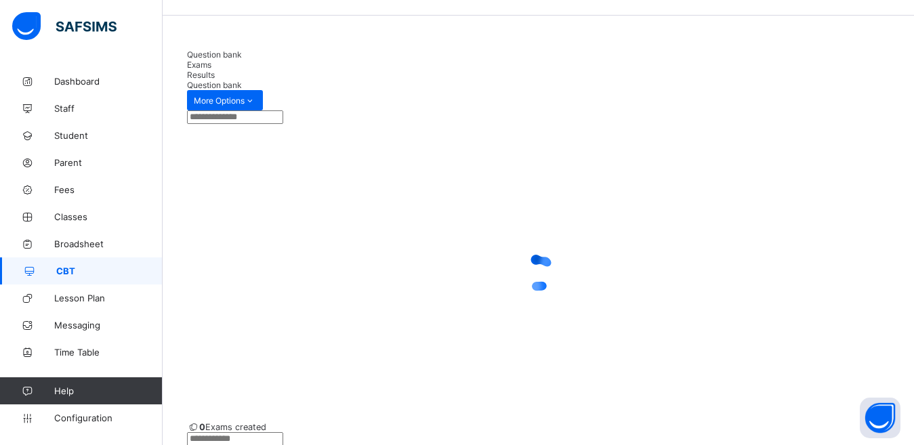
click at [215, 70] on span "Results" at bounding box center [201, 75] width 28 height 10
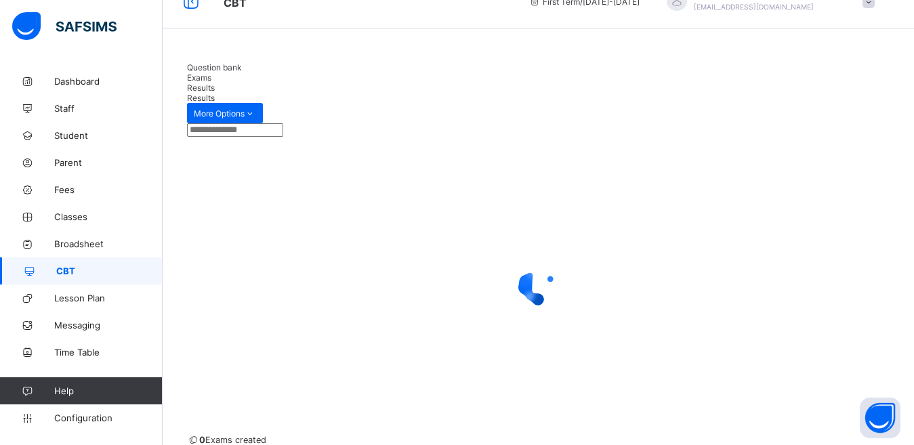
click at [226, 72] on div "Question bank" at bounding box center [538, 67] width 702 height 10
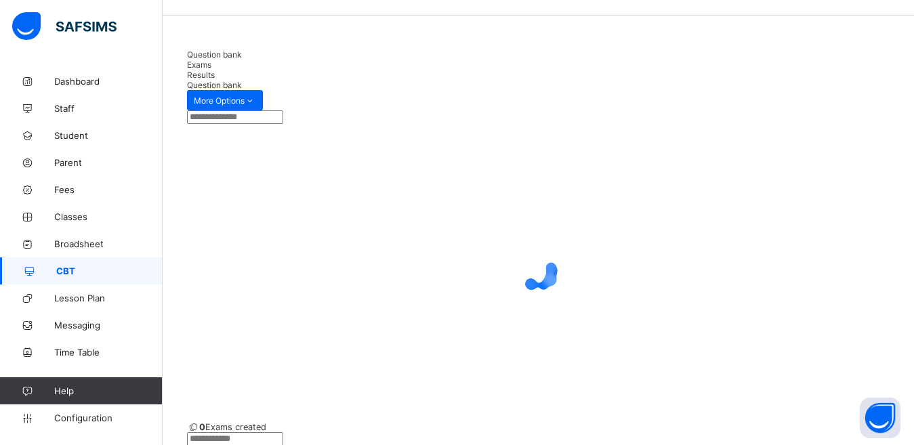
click at [211, 68] on span "Exams" at bounding box center [199, 65] width 24 height 10
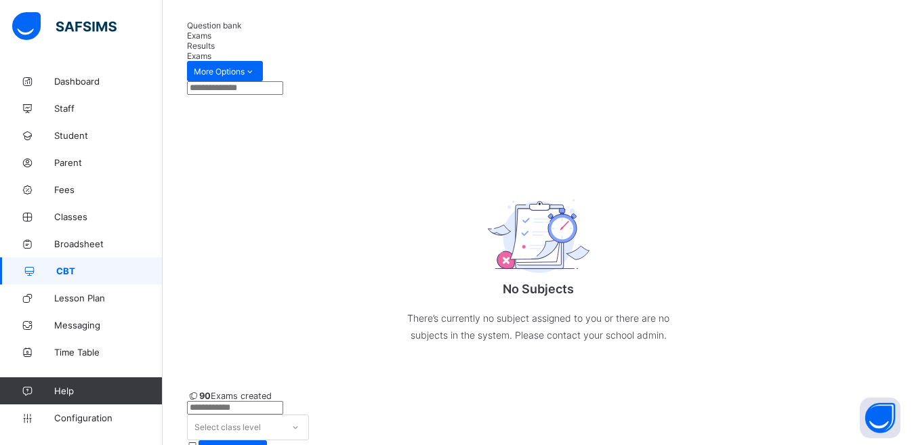
scroll to position [135, 0]
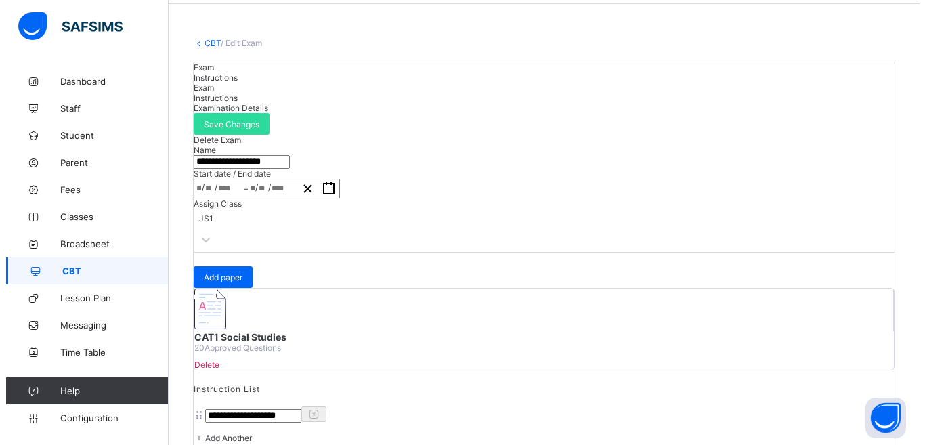
scroll to position [159, 0]
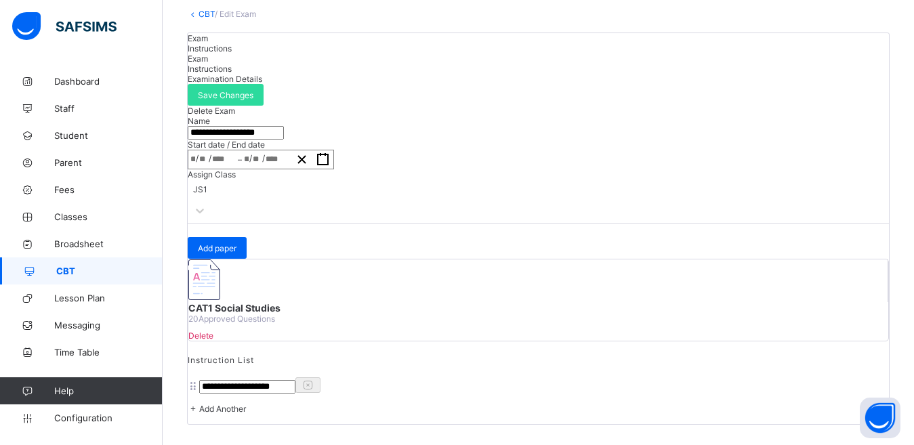
click at [220, 300] on img at bounding box center [204, 279] width 32 height 41
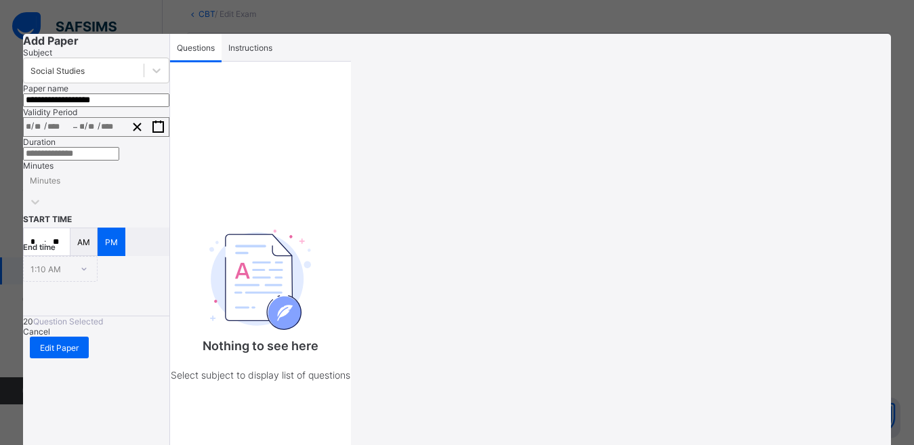
type input "**********"
type input "*"
type input "**"
type input "****"
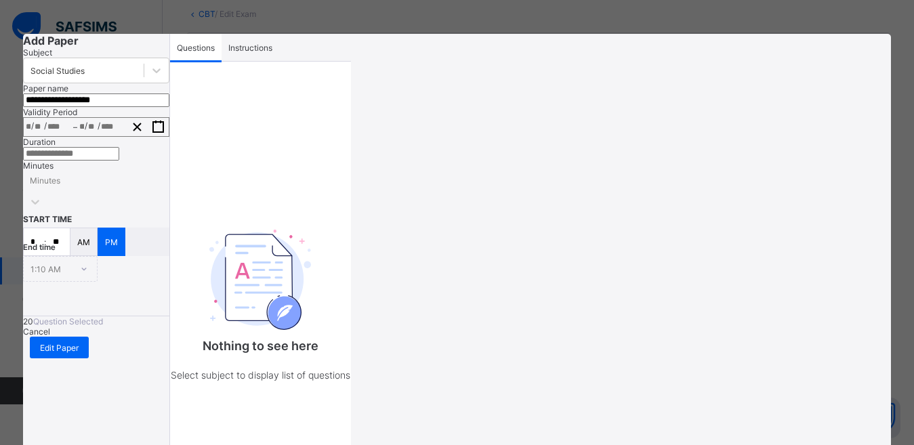
type input "**********"
type input "*"
type input "**"
type input "****"
type input "**"
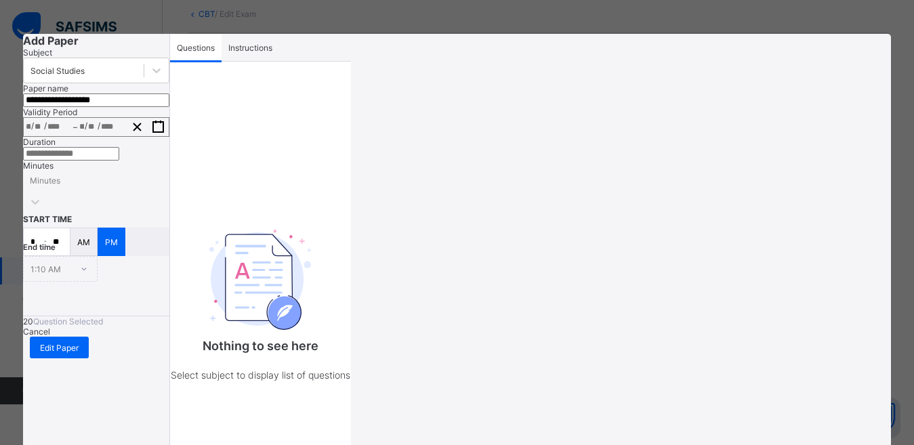
type input "**"
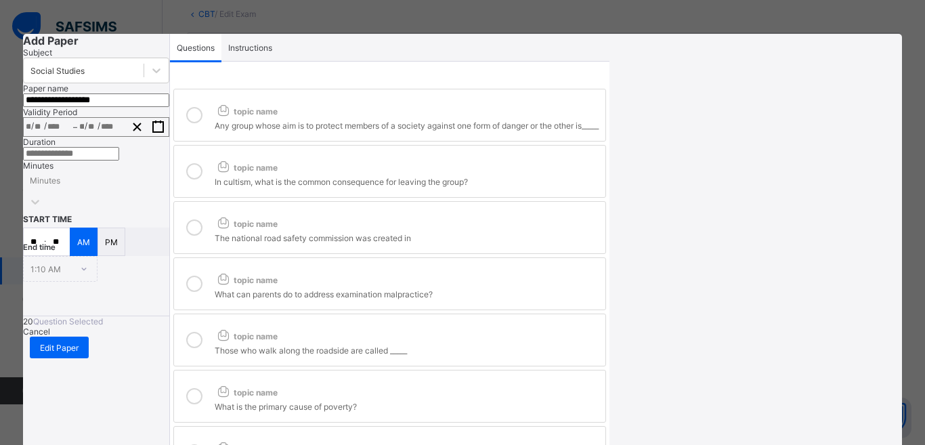
click at [278, 116] on span "topic name" at bounding box center [246, 111] width 63 height 10
click at [328, 230] on div "The national road safety commission was created in" at bounding box center [407, 237] width 384 height 14
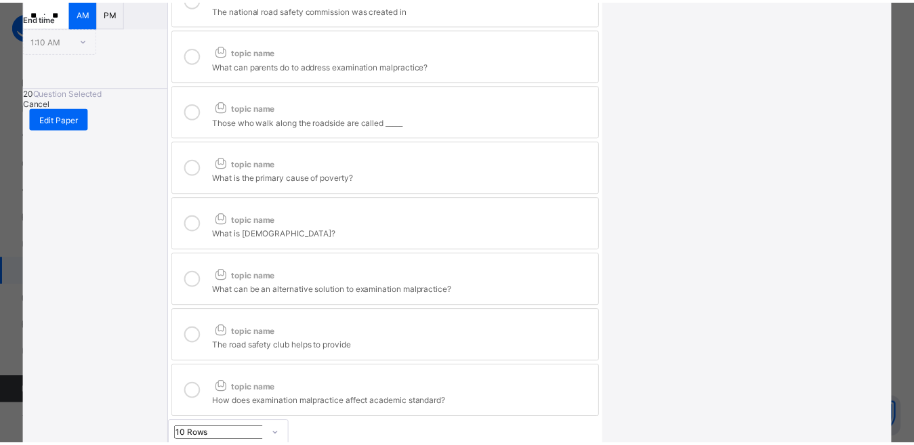
scroll to position [259, 0]
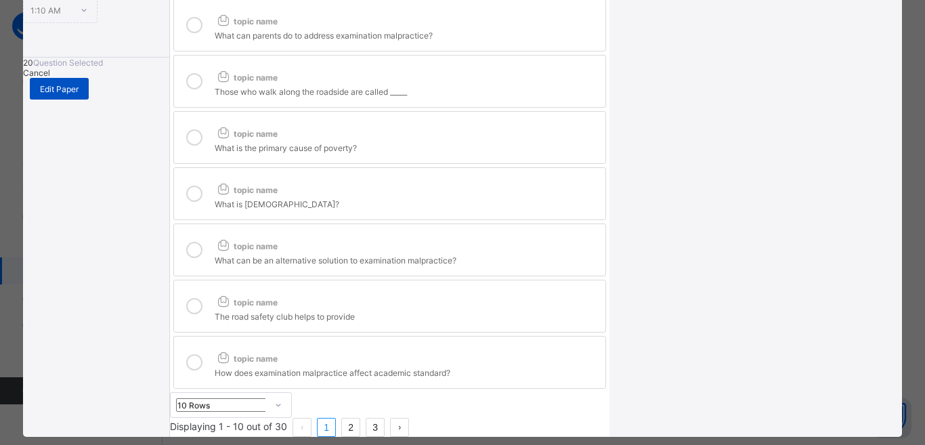
click at [79, 94] on span "Edit Paper" at bounding box center [59, 89] width 39 height 10
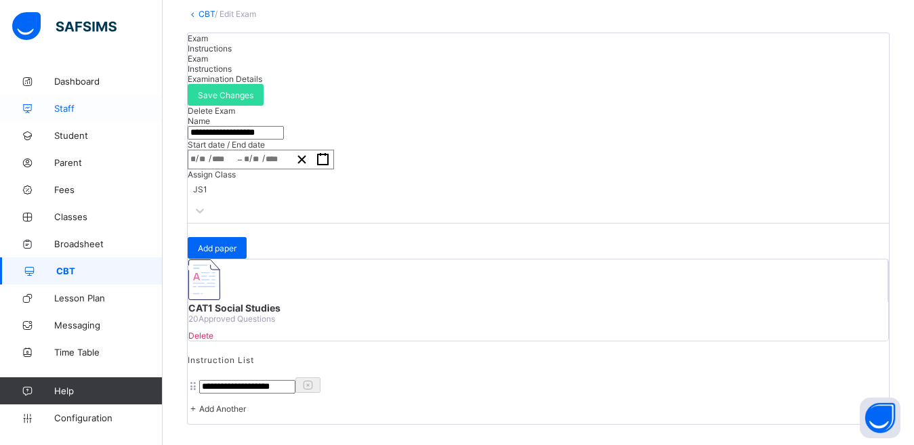
click at [72, 109] on span "Staff" at bounding box center [108, 108] width 108 height 11
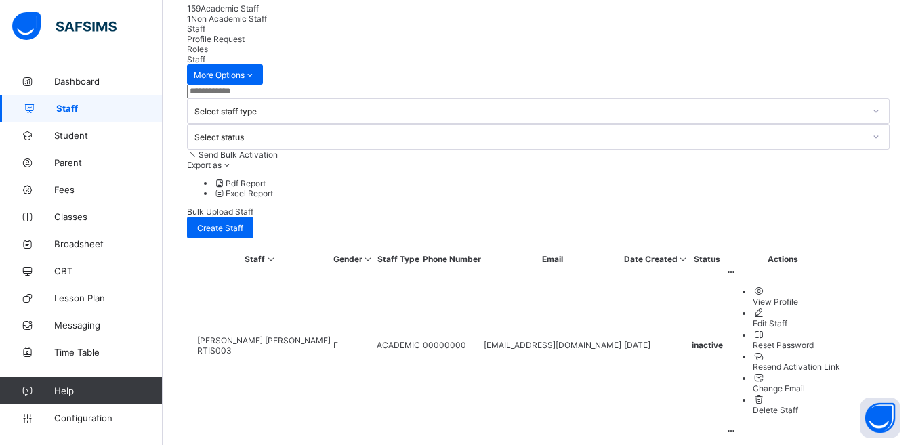
scroll to position [375, 0]
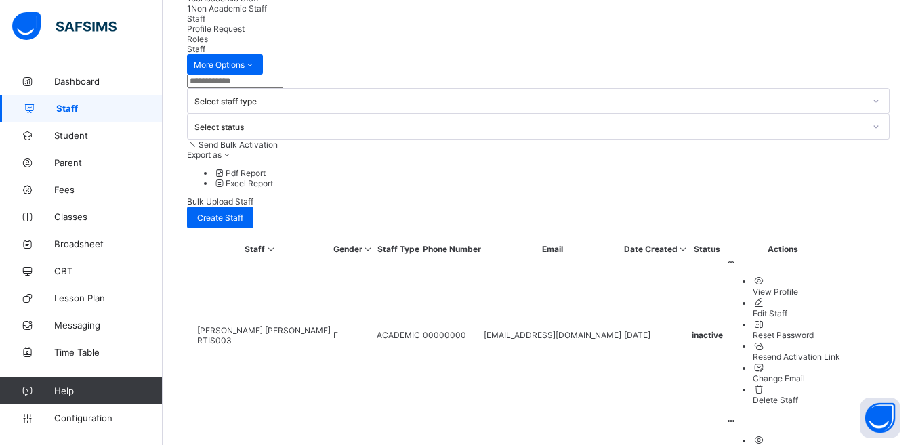
drag, startPoint x: 771, startPoint y: 396, endPoint x: 764, endPoint y: 404, distance: 11.1
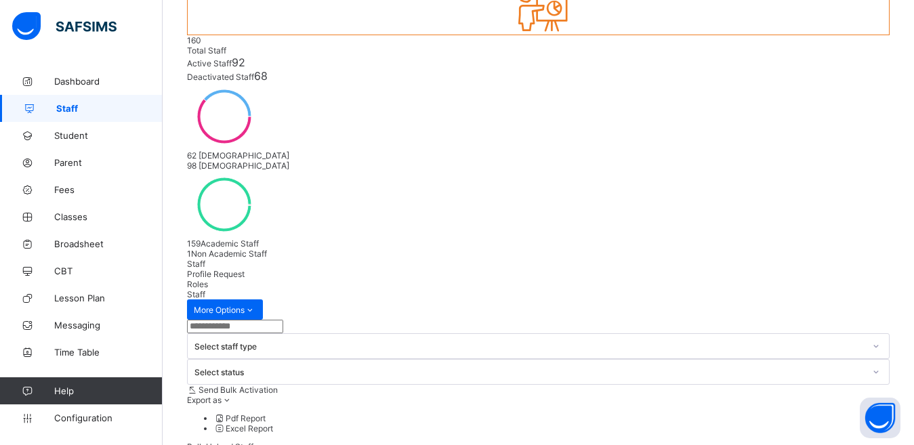
scroll to position [104, 0]
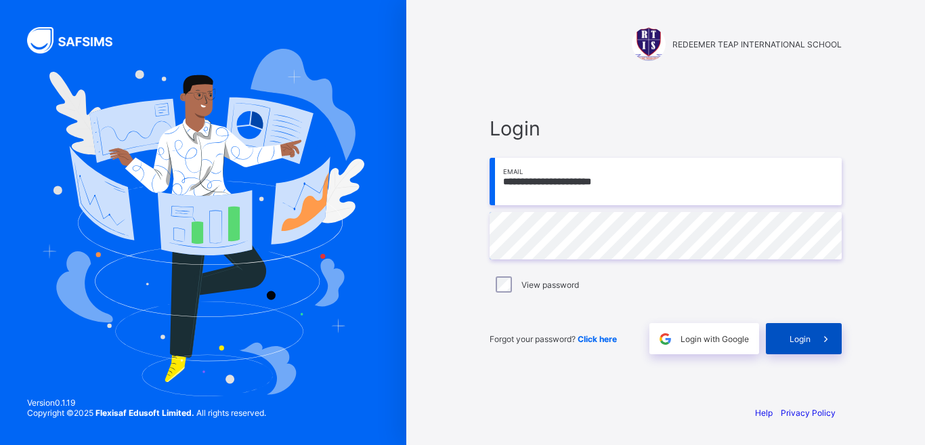
click at [801, 334] on span "Login" at bounding box center [800, 339] width 21 height 10
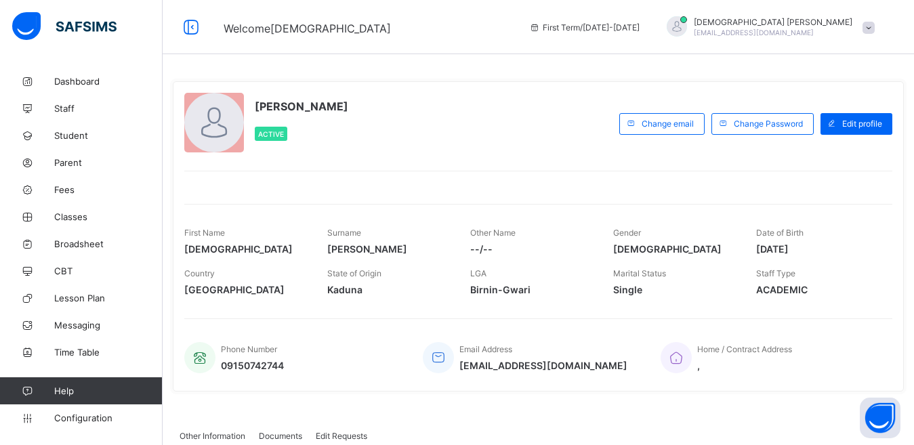
click at [443, 135] on div "[PERSON_NAME] Active" at bounding box center [398, 124] width 428 height 62
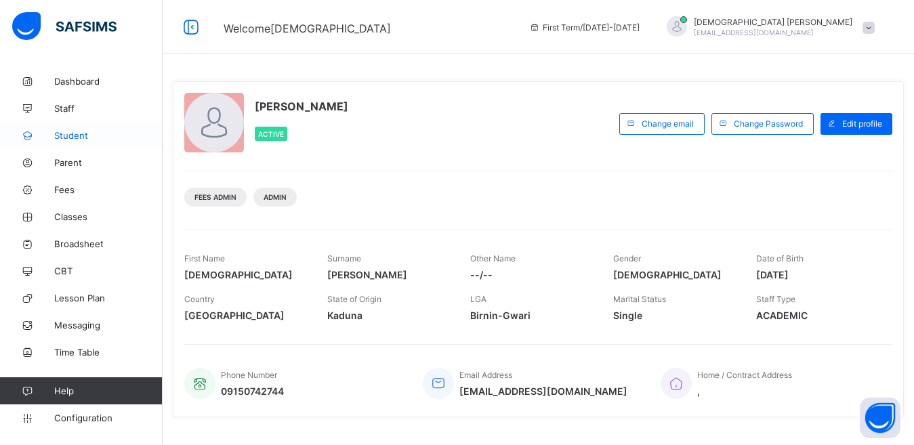
click at [88, 140] on span "Student" at bounding box center [108, 135] width 108 height 11
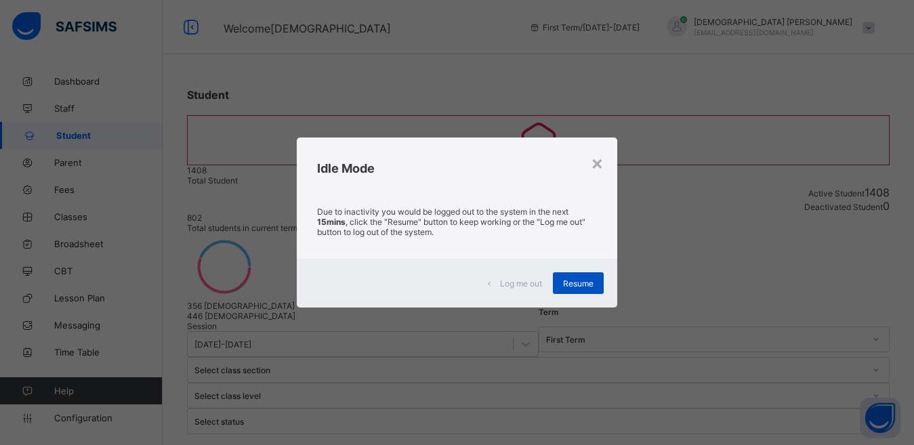
click at [566, 288] on span "Resume" at bounding box center [578, 283] width 30 height 10
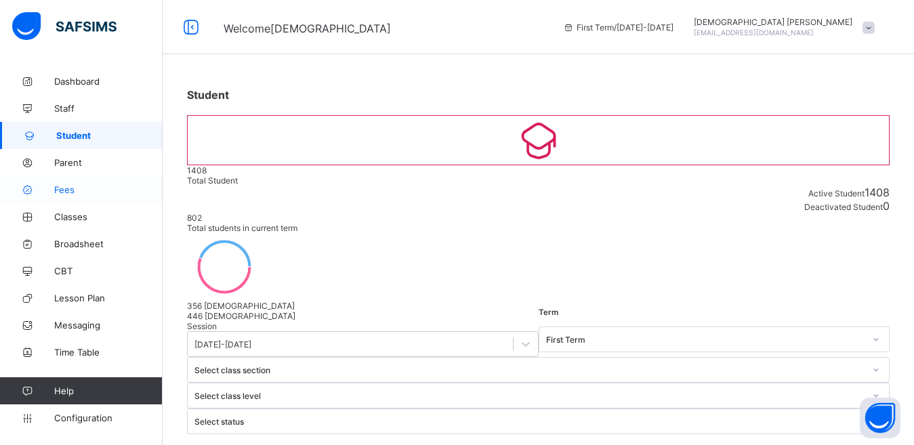
click at [62, 194] on span "Fees" at bounding box center [108, 189] width 108 height 11
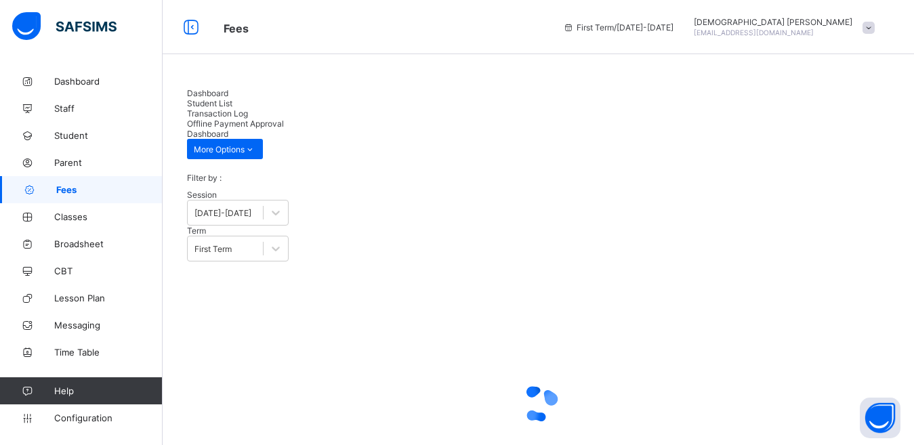
click at [63, 194] on span "Fees" at bounding box center [109, 189] width 106 height 11
click at [232, 98] on span "Student List" at bounding box center [209, 103] width 45 height 10
type input "********"
drag, startPoint x: 605, startPoint y: 53, endPoint x: 595, endPoint y: 61, distance: 12.5
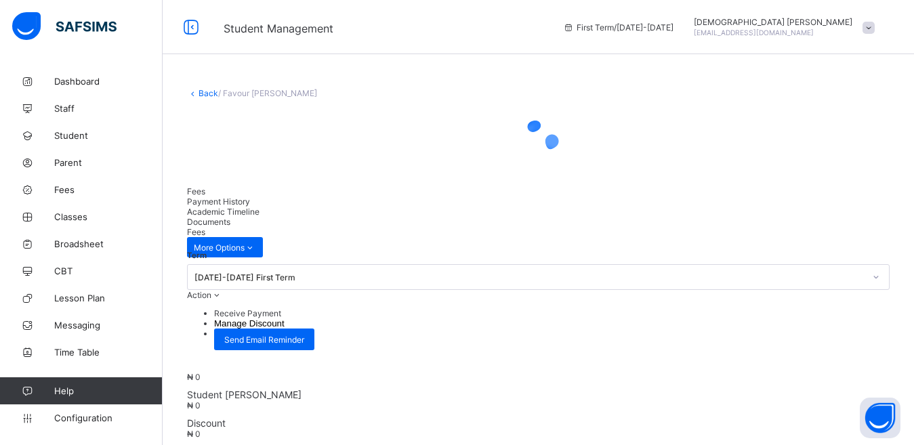
drag, startPoint x: 874, startPoint y: 295, endPoint x: 770, endPoint y: 203, distance: 138.6
click at [770, 166] on div at bounding box center [538, 139] width 702 height 54
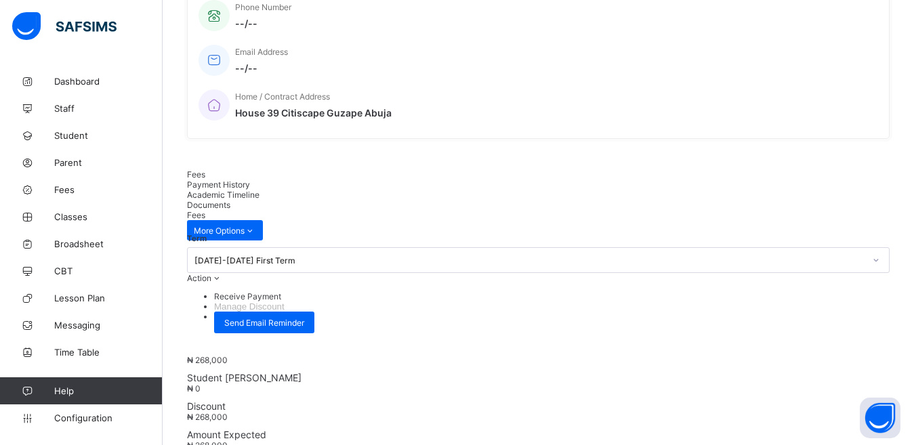
scroll to position [468, 0]
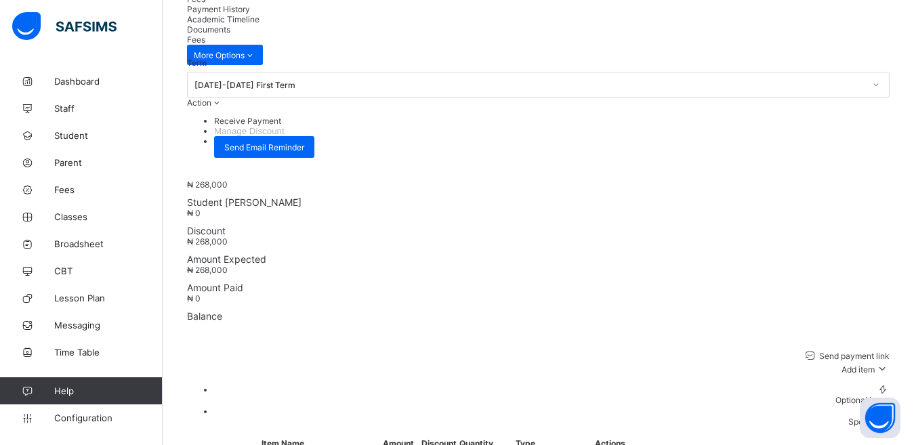
click at [879, 364] on span at bounding box center [881, 369] width 15 height 10
click at [868, 395] on div "Optional items" at bounding box center [551, 400] width 675 height 10
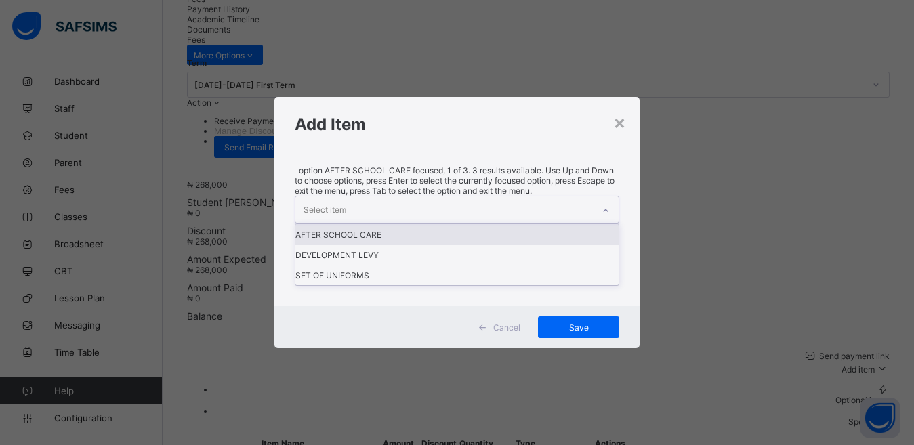
click at [540, 223] on div "Select item" at bounding box center [444, 209] width 298 height 26
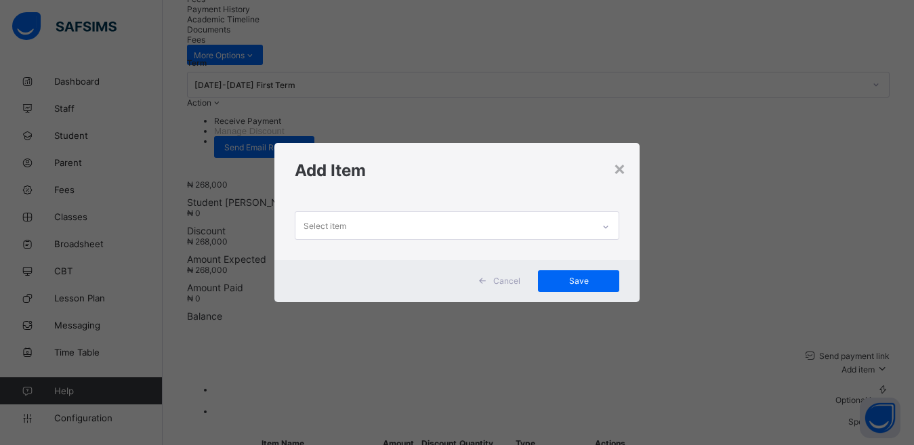
click at [264, 180] on div "× Add Item Select item Cancel Save" at bounding box center [457, 222] width 914 height 445
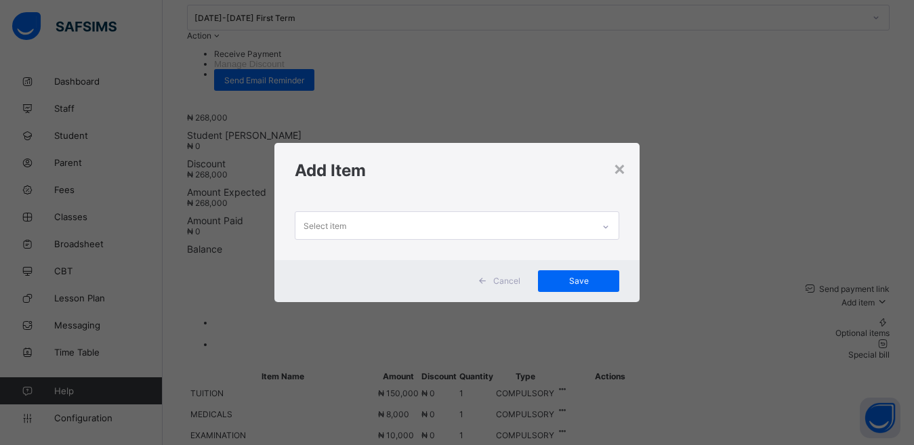
scroll to position [536, 0]
click at [624, 171] on div "×" at bounding box center [619, 167] width 13 height 23
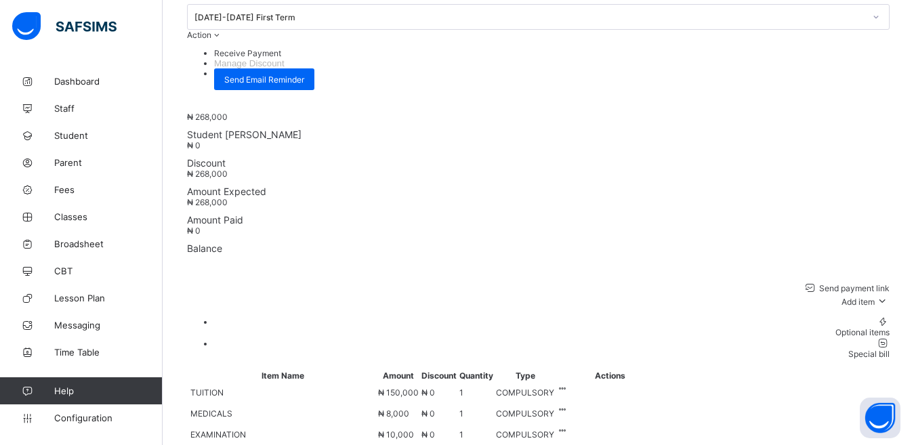
click at [540, 281] on div "Send payment link Add item Optional items Special bill" at bounding box center [538, 320] width 702 height 78
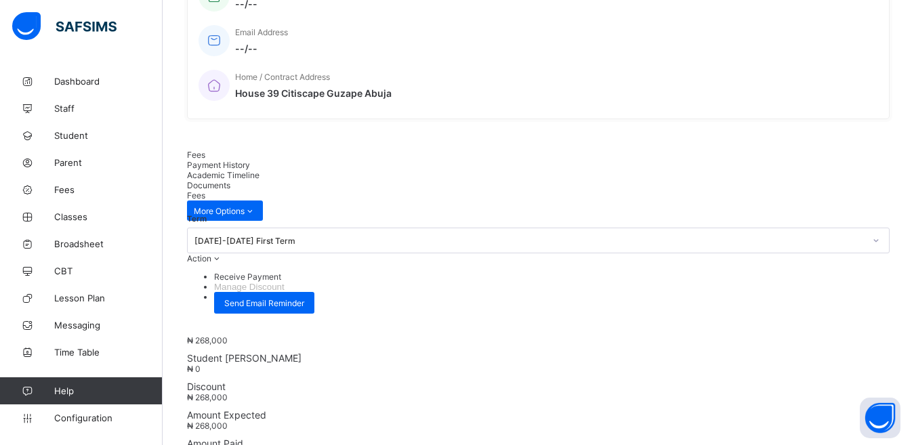
scroll to position [265, 0]
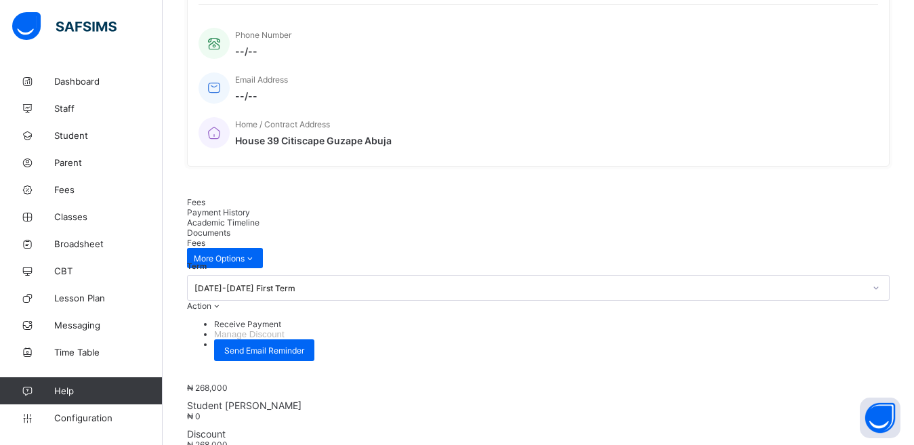
click at [250, 207] on span "Payment History" at bounding box center [218, 212] width 63 height 10
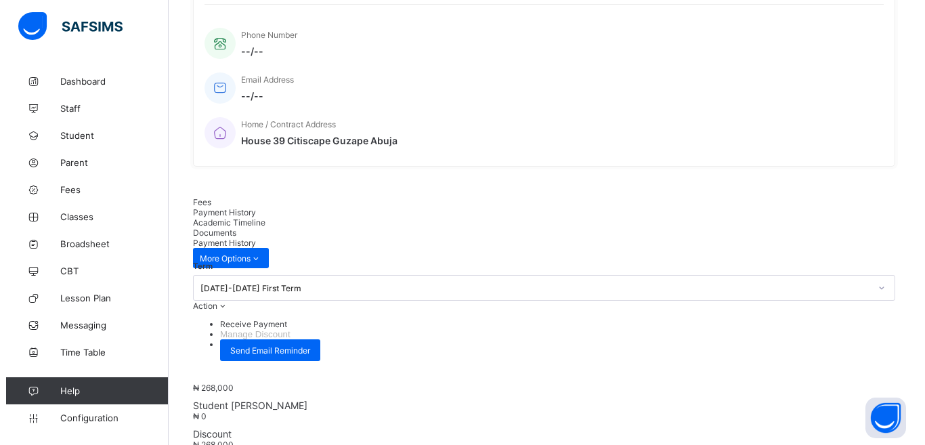
scroll to position [238, 0]
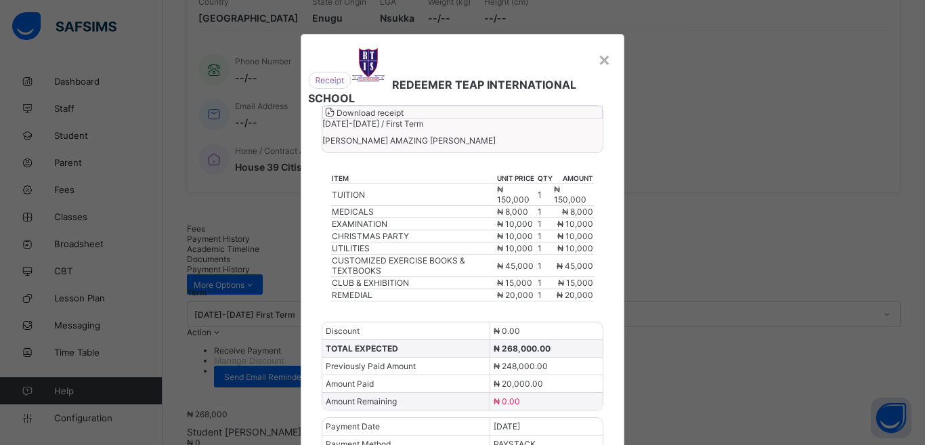
click at [381, 79] on div "REDEEMER TEAP INTERNATIONAL SCHOOL" at bounding box center [462, 73] width 309 height 64
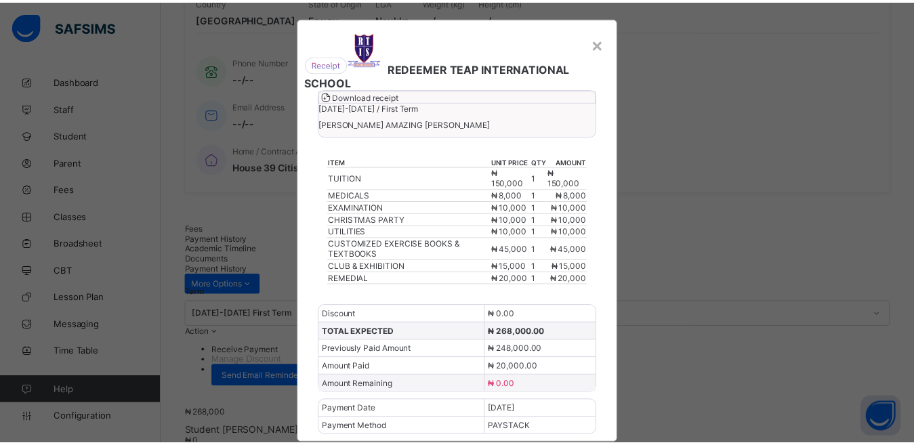
scroll to position [0, 0]
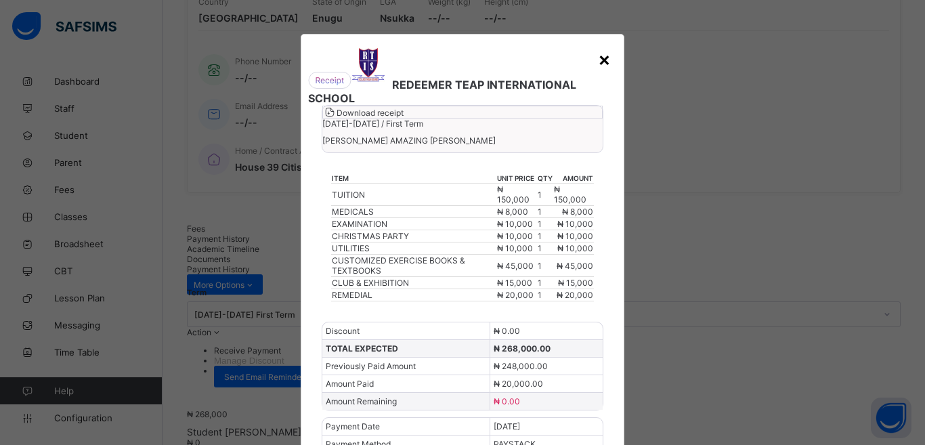
click at [602, 58] on div "×" at bounding box center [604, 58] width 13 height 23
